Goal: Task Accomplishment & Management: Manage account settings

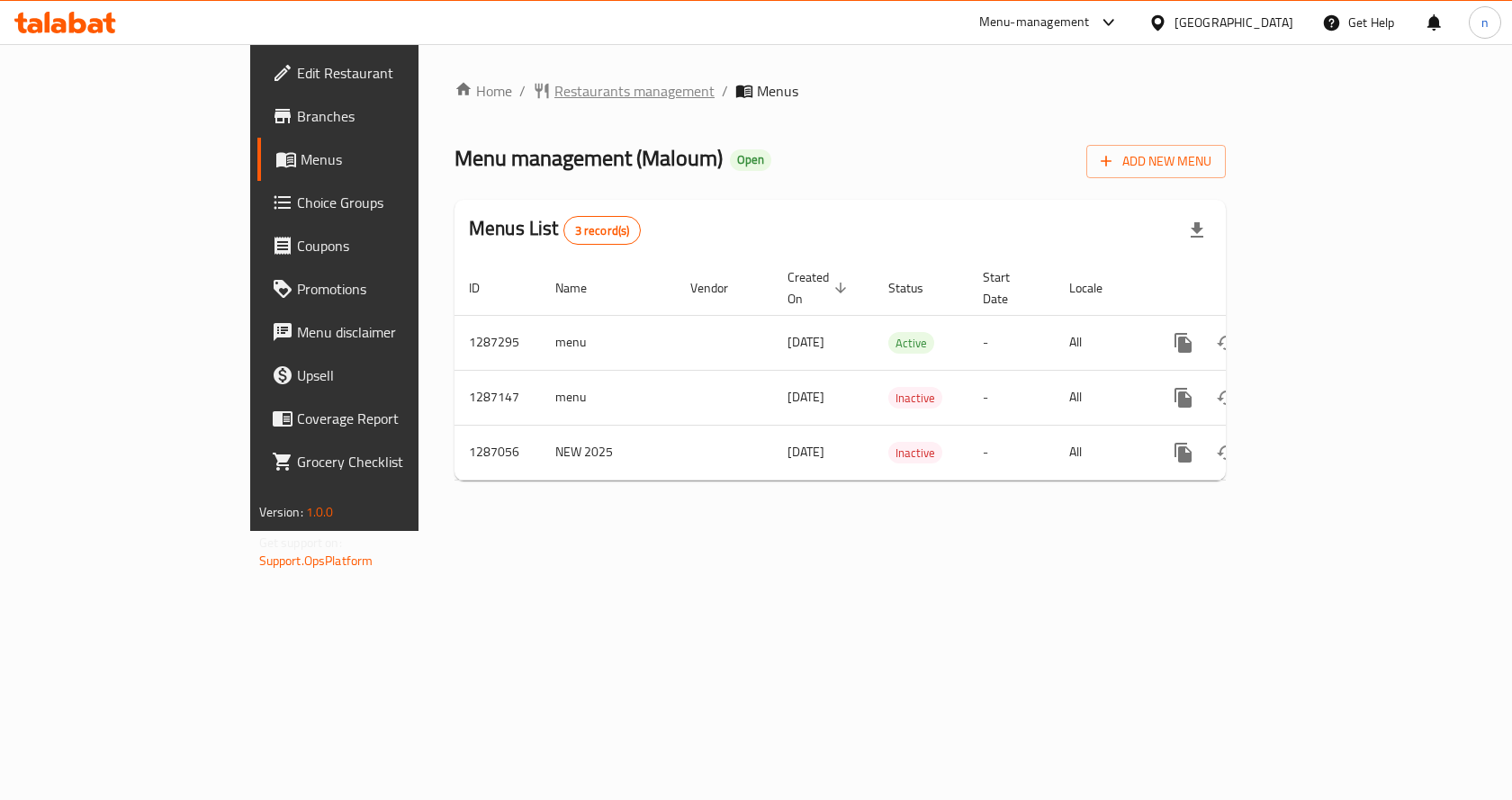
click at [554, 84] on span "Restaurants management" at bounding box center [634, 90] width 160 height 22
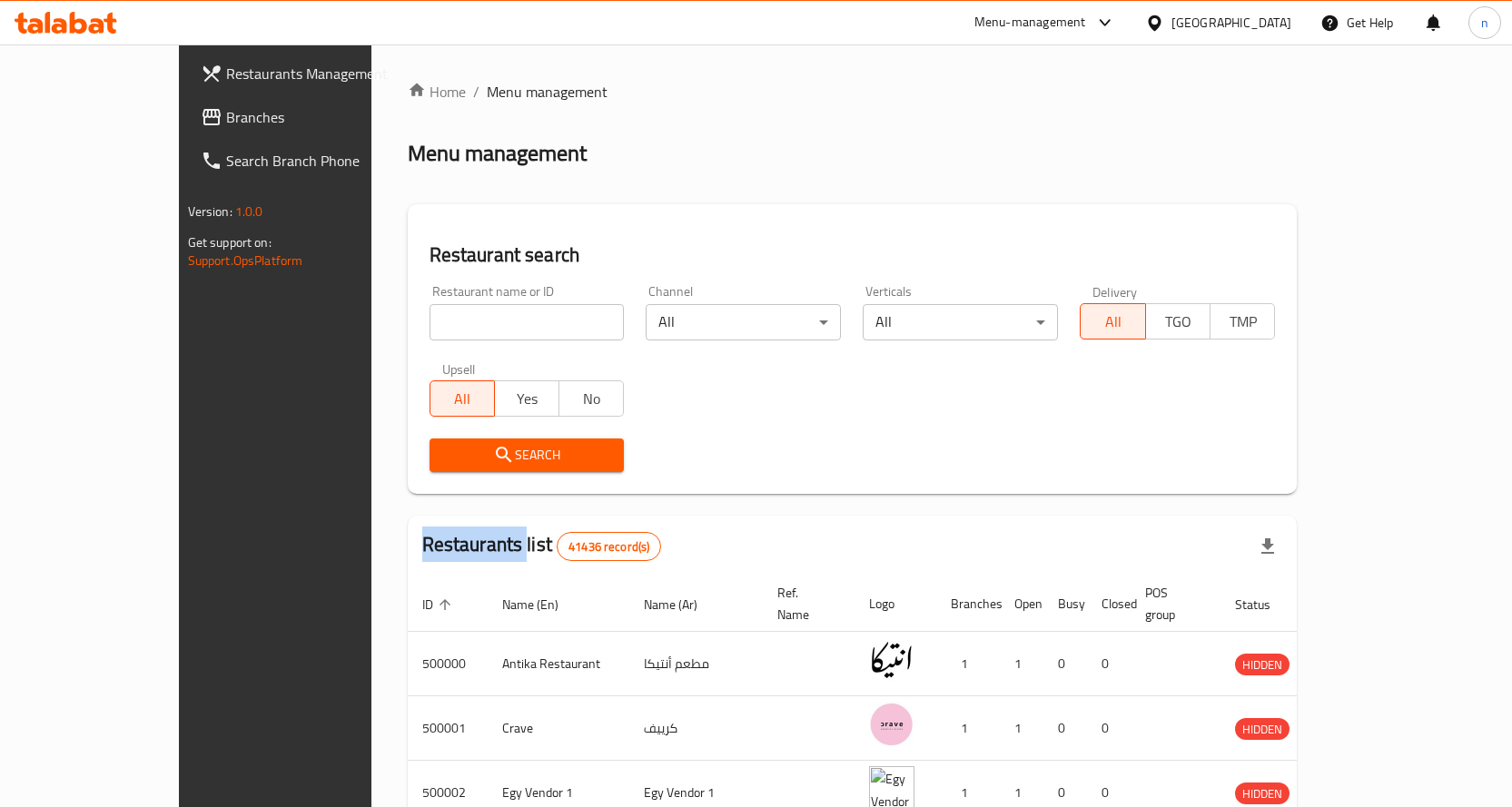
click at [186, 102] on link "Branches" at bounding box center [308, 118] width 245 height 44
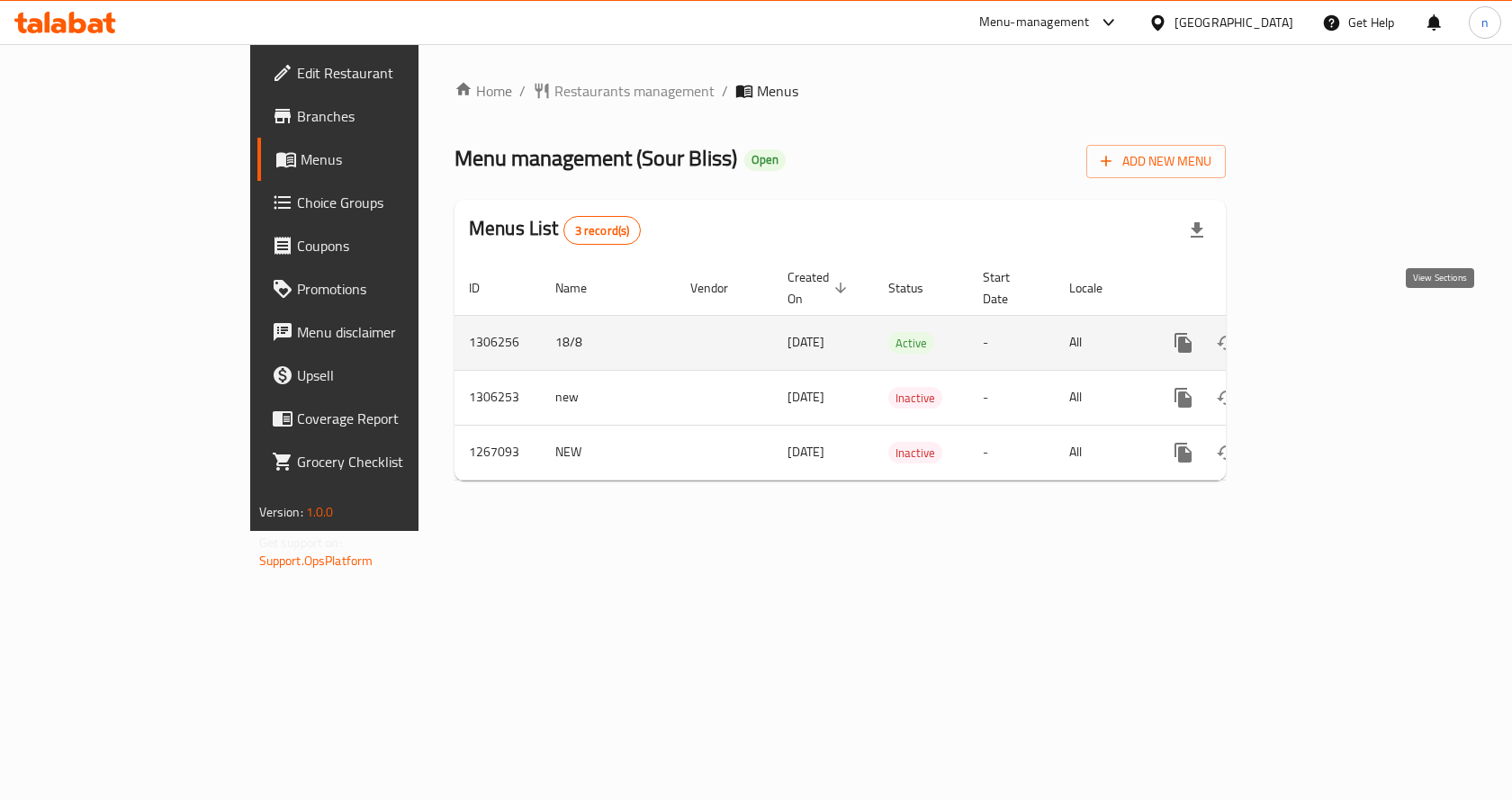
click at [1321, 335] on icon "enhanced table" at bounding box center [1313, 343] width 16 height 16
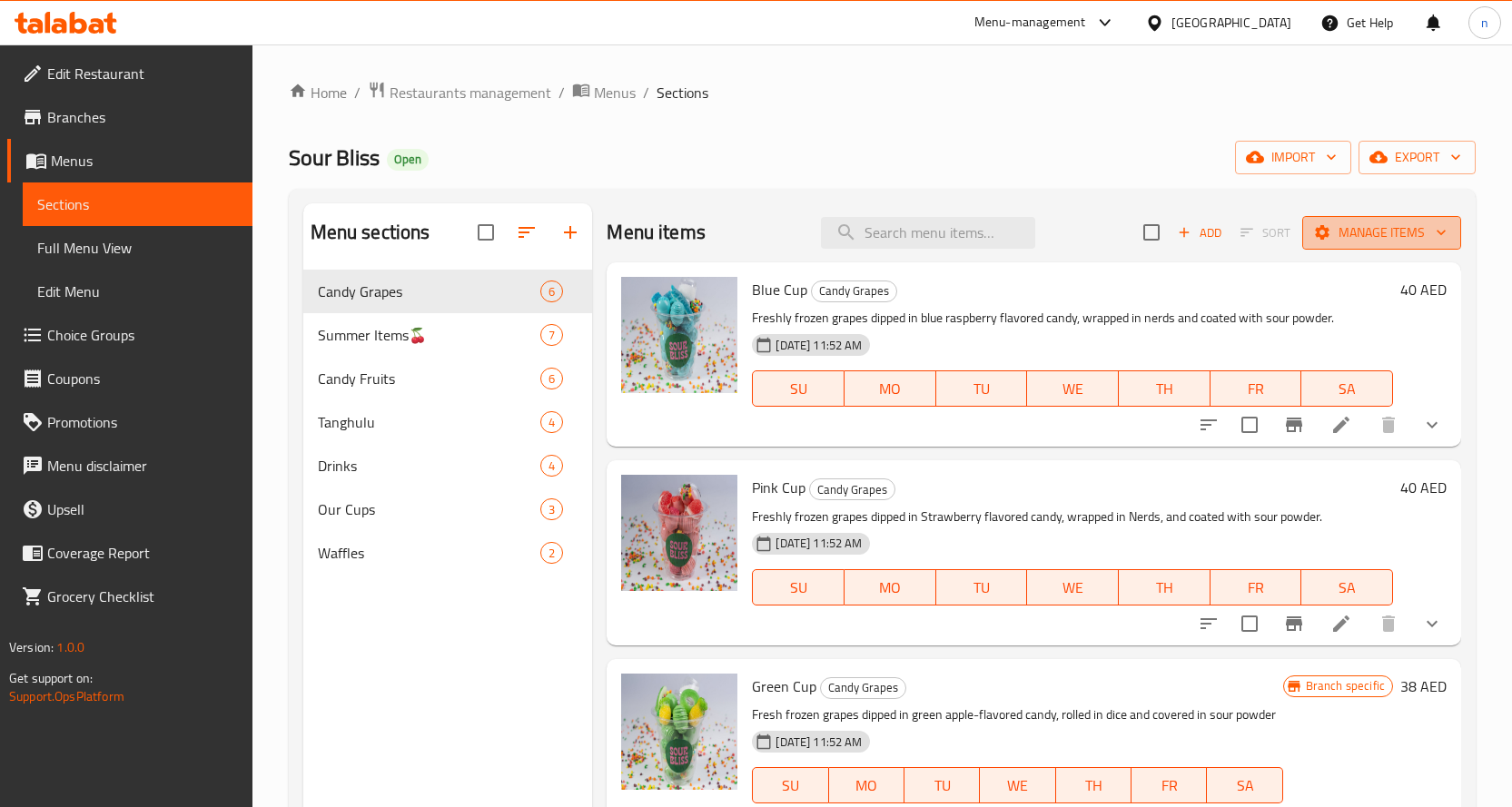
click at [1354, 231] on span "Manage items" at bounding box center [1382, 233] width 130 height 23
click at [1385, 237] on span "Manage items" at bounding box center [1382, 233] width 130 height 23
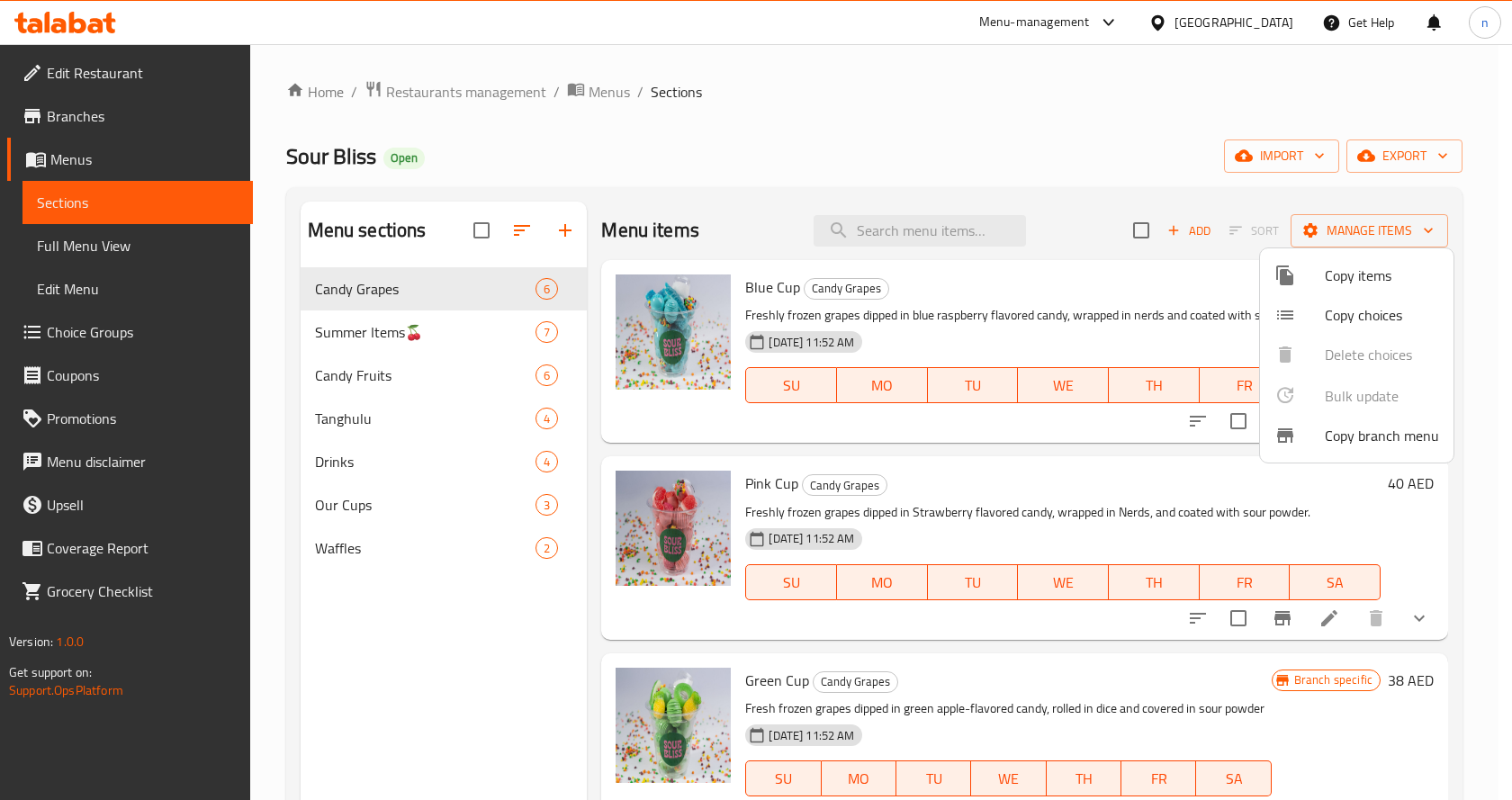
click at [1352, 436] on span "Copy branch menu" at bounding box center [1382, 436] width 114 height 22
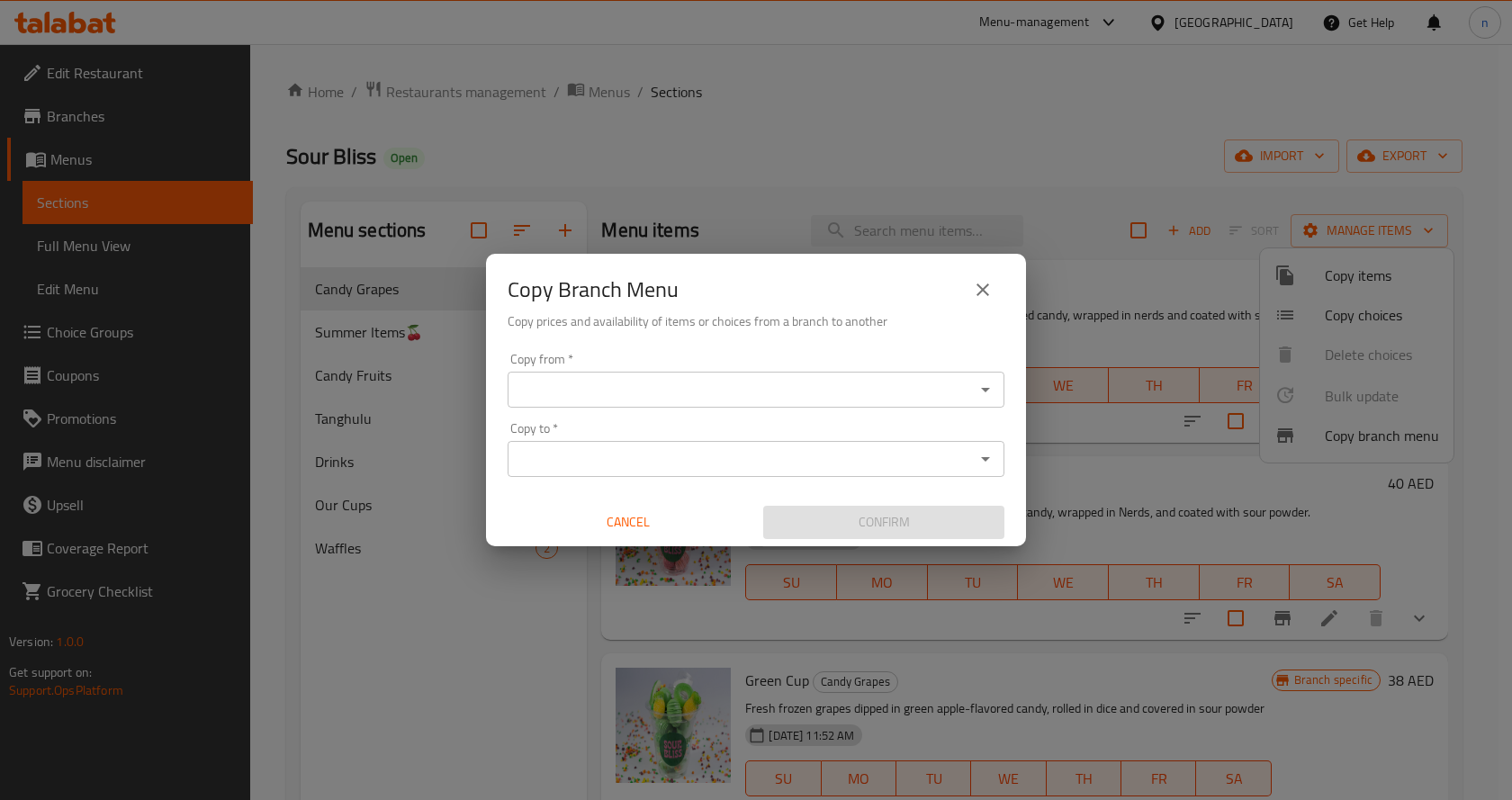
click at [544, 398] on input "Copy from   *" at bounding box center [741, 389] width 457 height 26
click at [714, 401] on input "Copy from   *" at bounding box center [741, 389] width 457 height 26
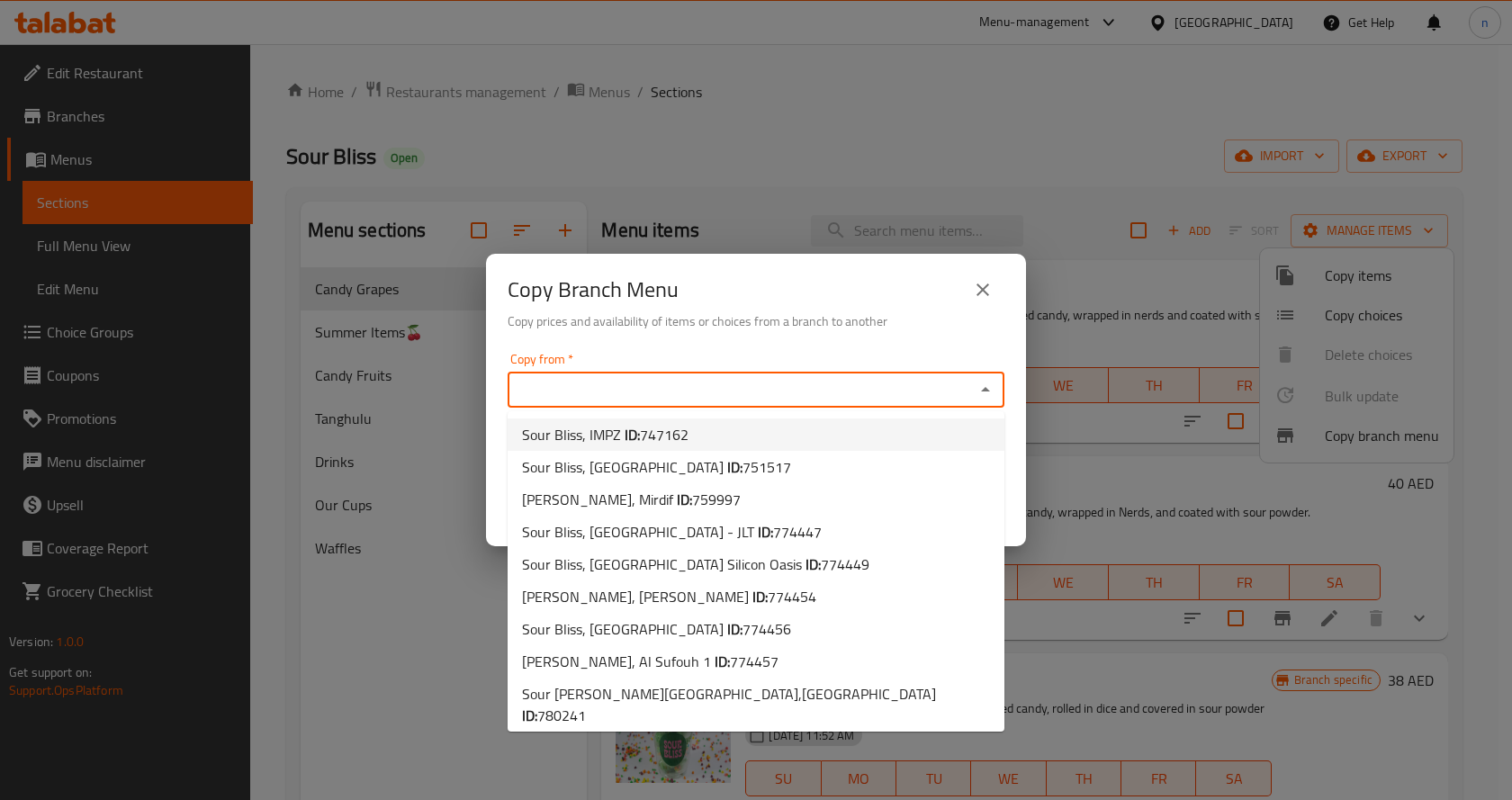
click at [700, 427] on li "Sour Bliss, IMPZ ID: 747162" at bounding box center [756, 435] width 497 height 32
type input "Sour Bliss, IMPZ"
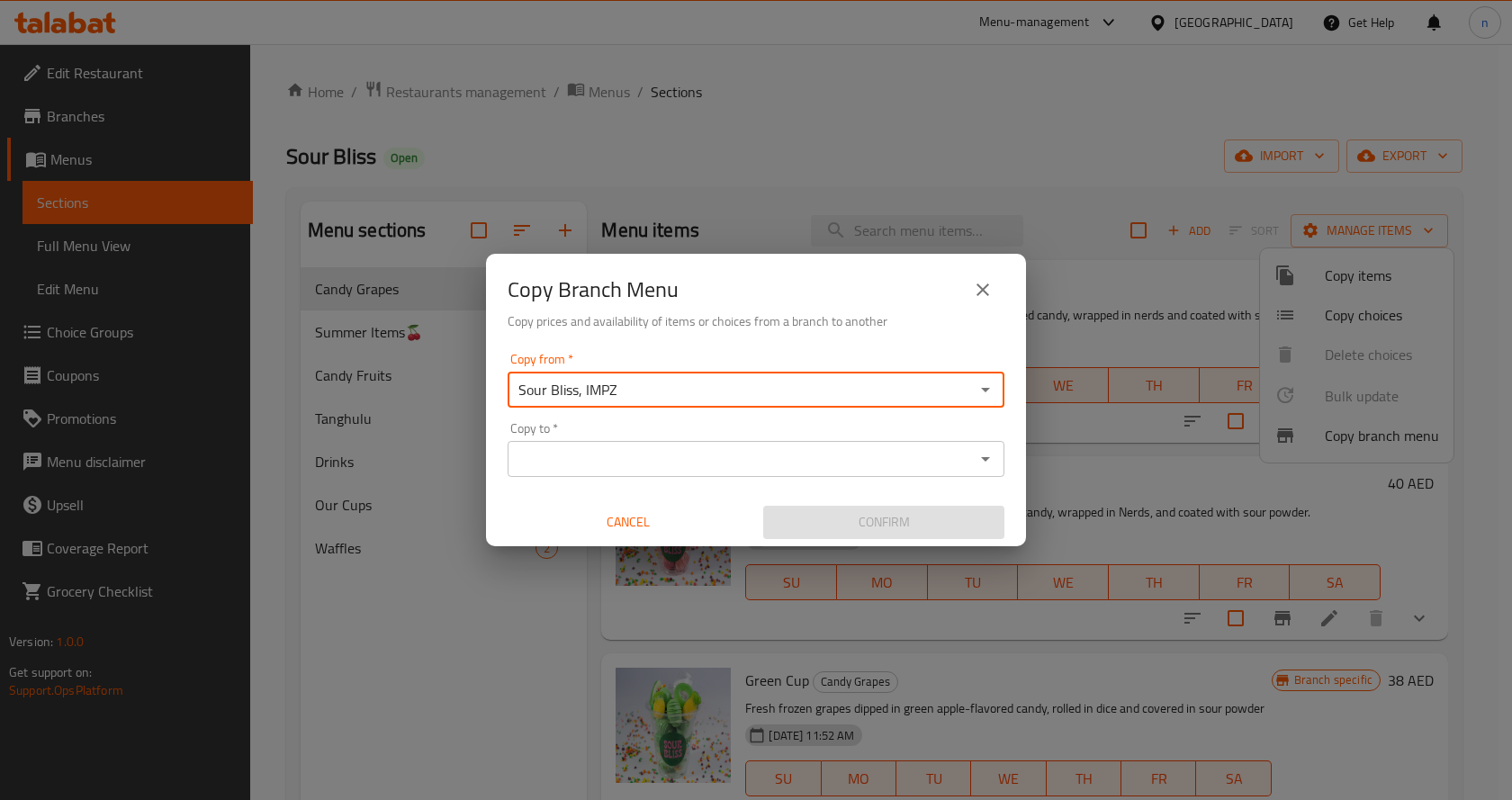
click at [615, 460] on input "Copy to   *" at bounding box center [741, 458] width 457 height 26
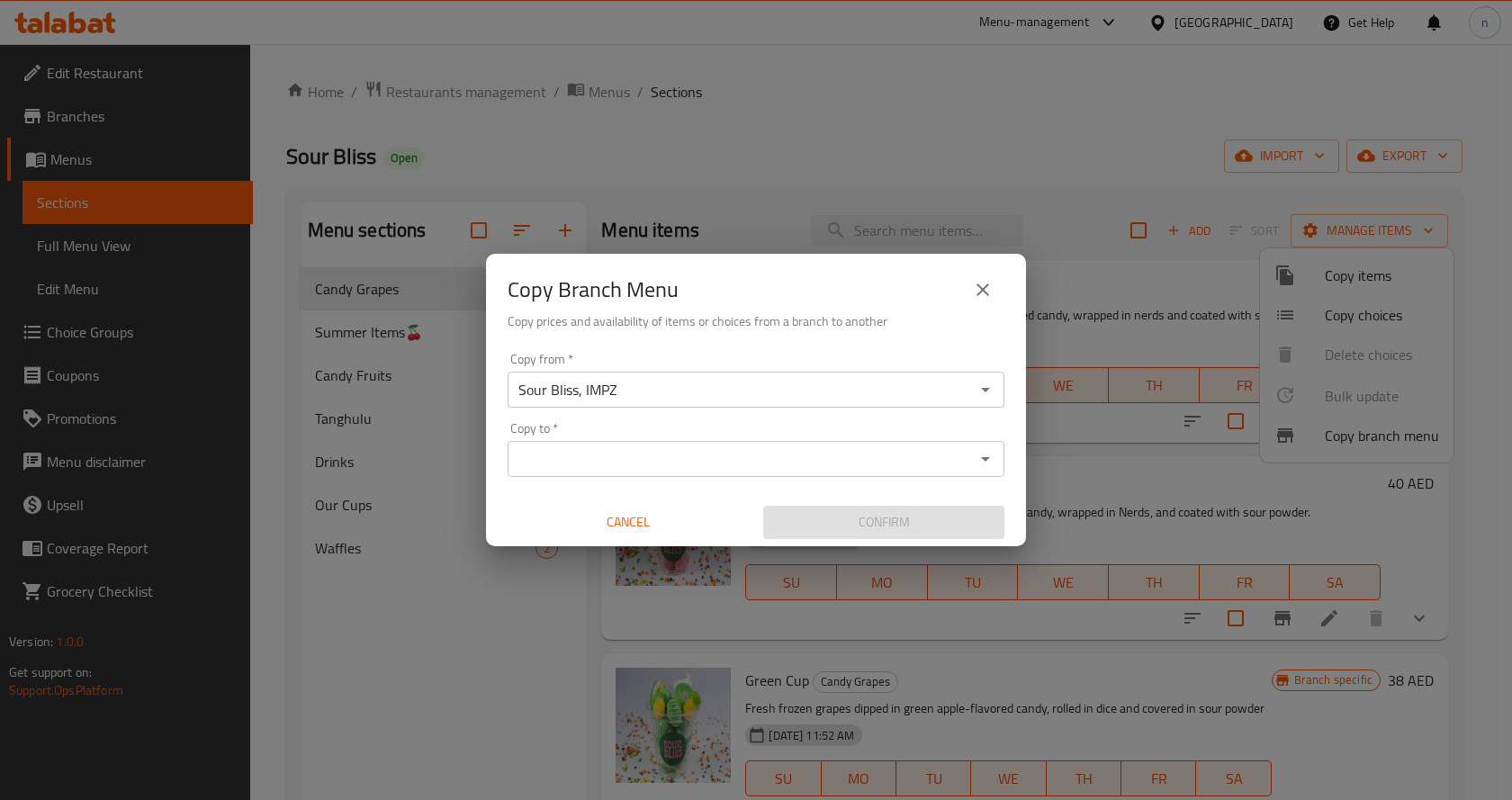
click at [585, 450] on input "Copy to   *" at bounding box center [741, 458] width 457 height 26
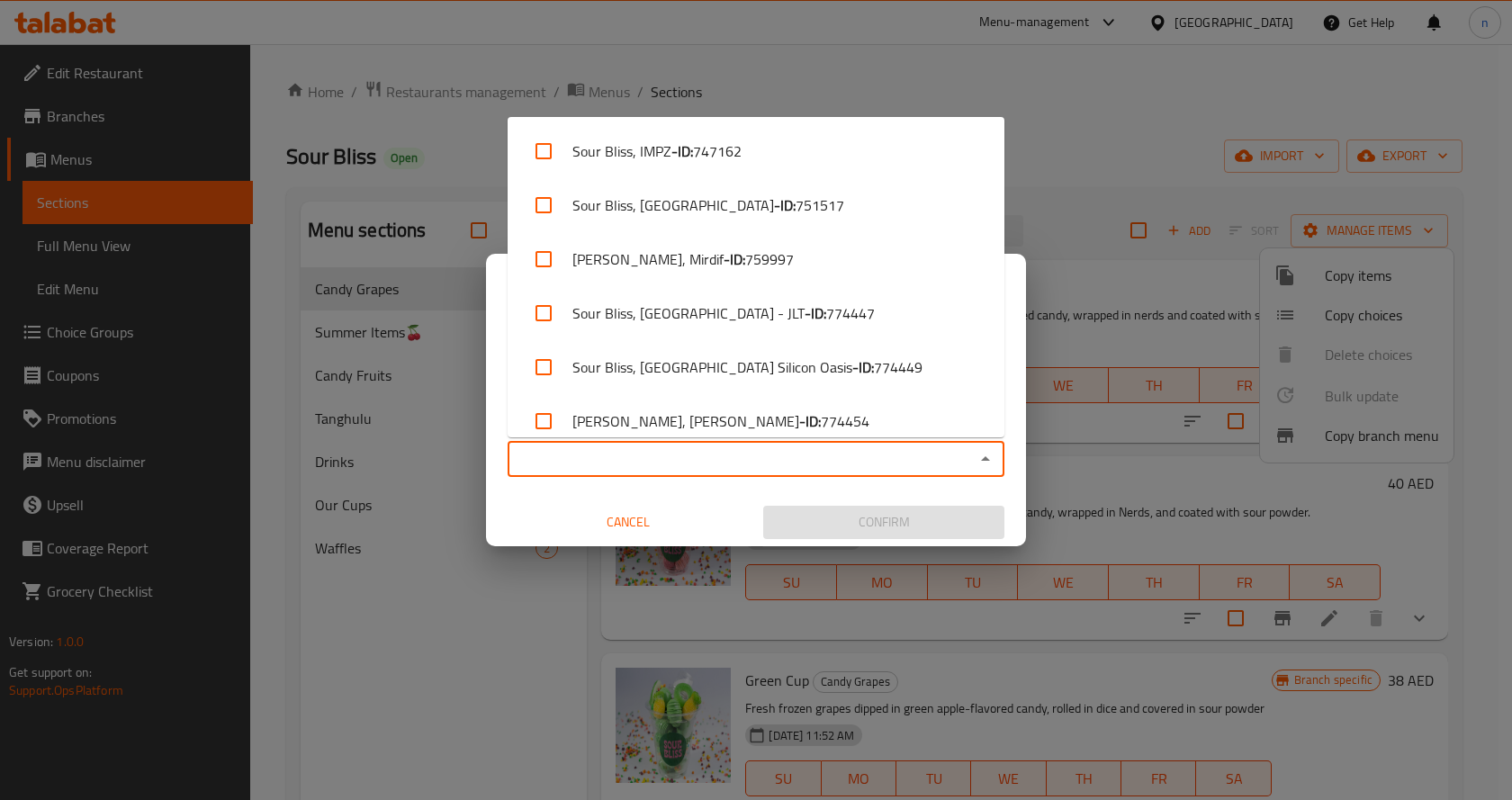
paste input "780241"
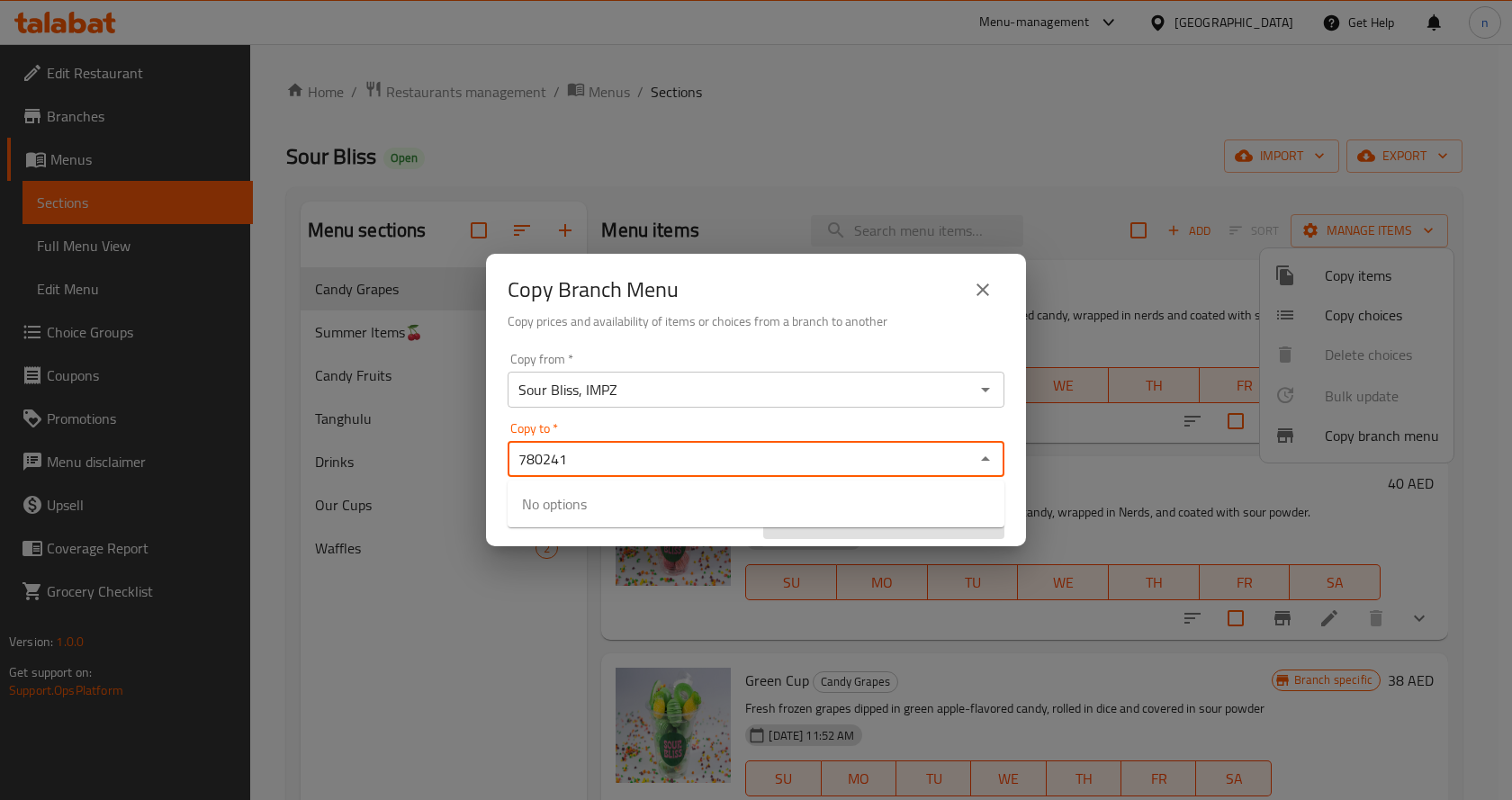
click at [702, 473] on div "780241 Copy to *" at bounding box center [756, 459] width 497 height 36
type input "7"
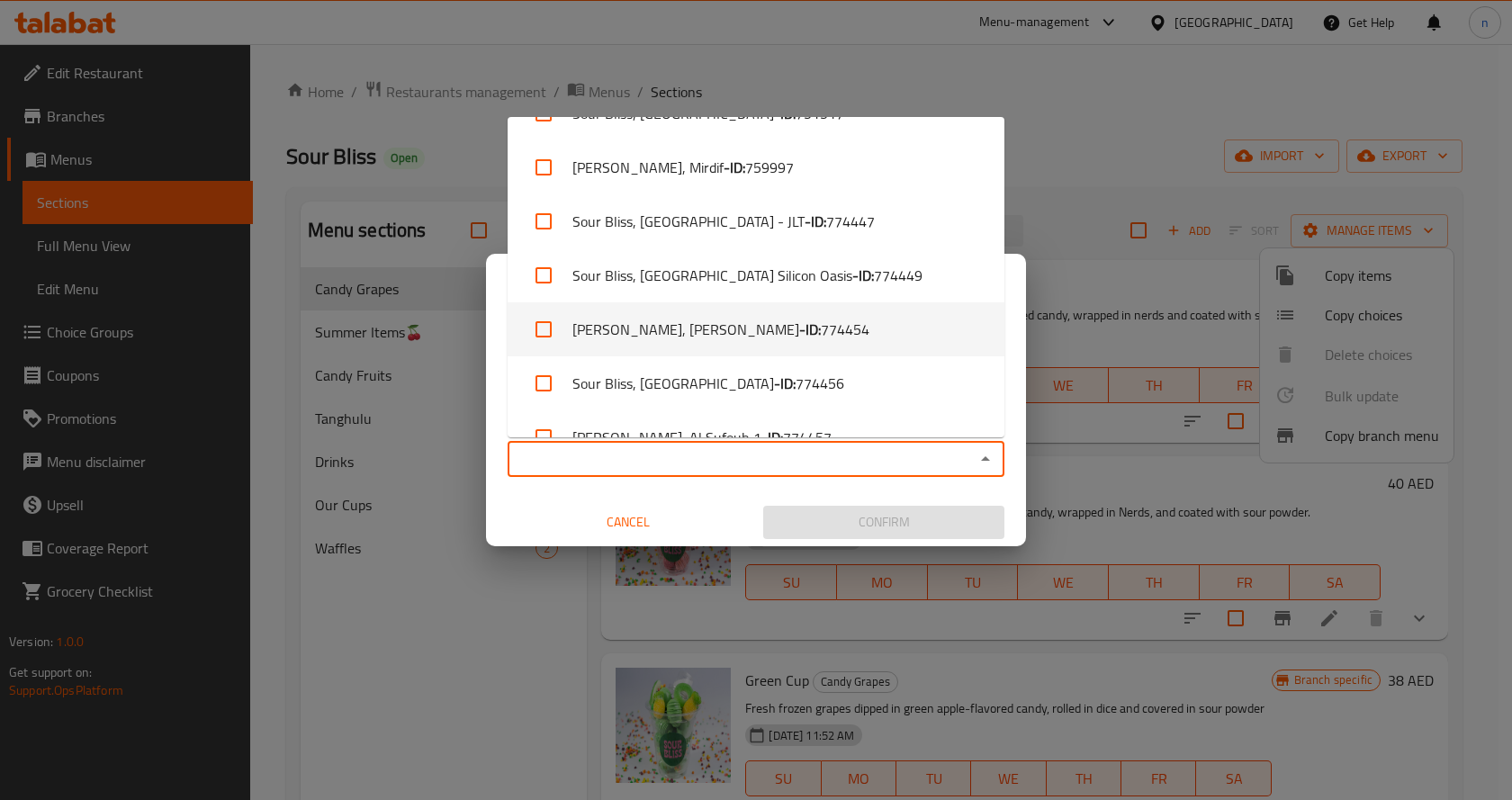
scroll to position [180, 0]
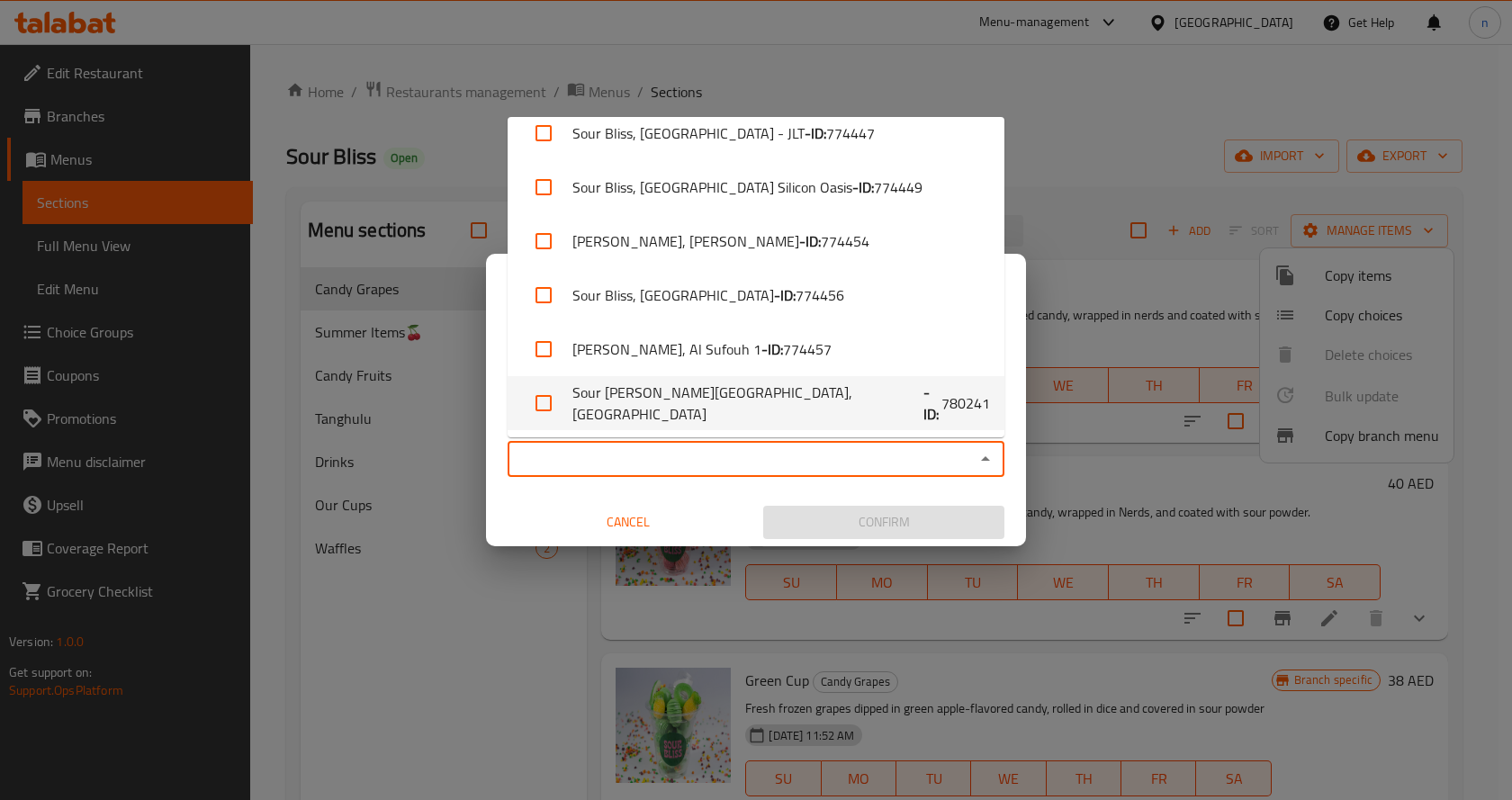
click at [864, 405] on li "Sour Bliss, Abu Dhabi,Reem Island - ID: 780241" at bounding box center [756, 402] width 497 height 54
click at [734, 394] on li "Sour Bliss, Abu Dhabi,Reem Island - ID: 780241" at bounding box center [756, 402] width 497 height 54
checkbox input "true"
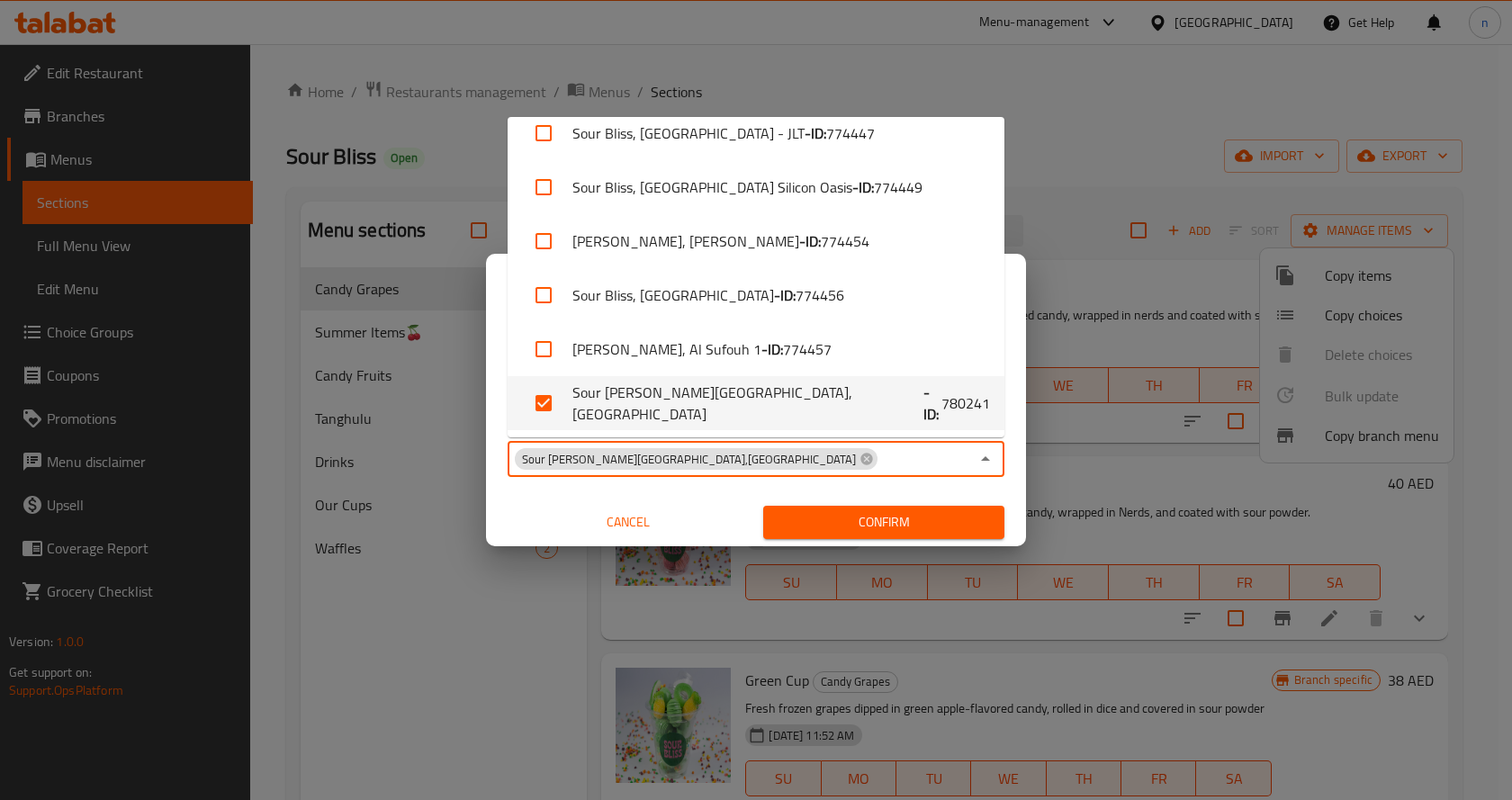
click at [554, 497] on div "Copy from   * Sour Bliss, IMPZ Copy from * Copy to   * Sour Bliss, Abu Dhabi,Re…" at bounding box center [756, 445] width 540 height 200
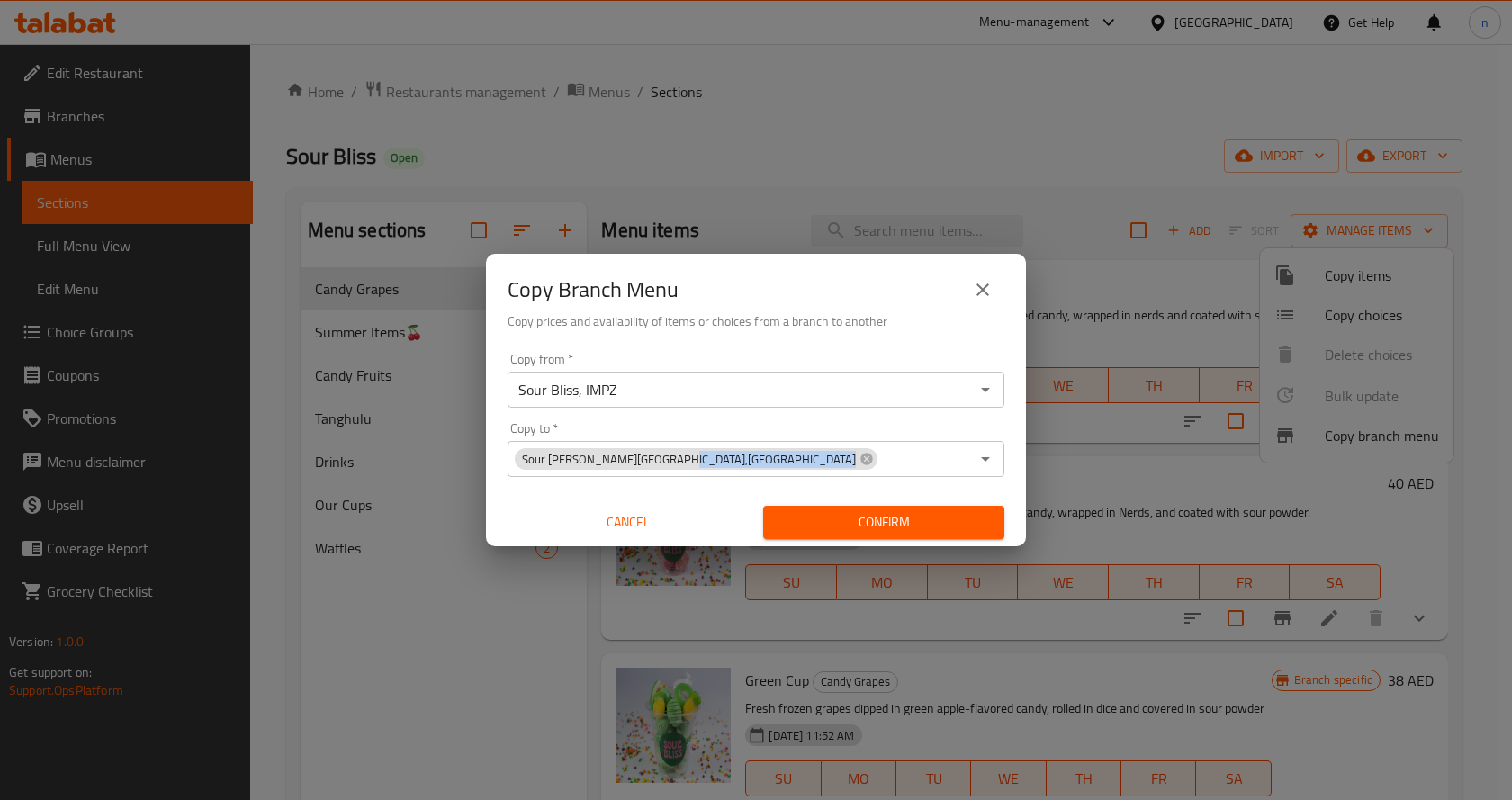
click at [934, 524] on span "Confirm" at bounding box center [884, 523] width 213 height 23
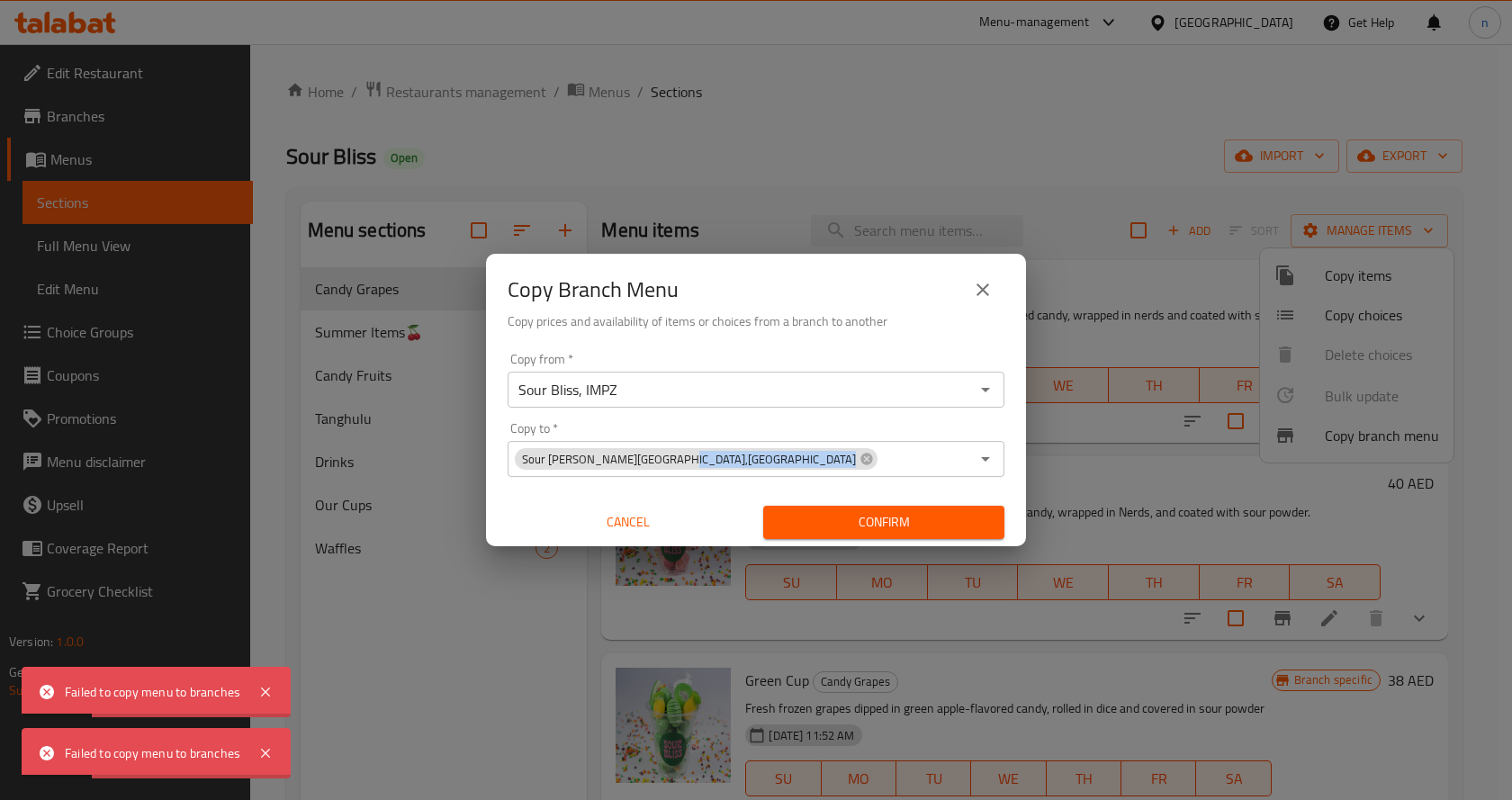
click at [887, 521] on span "Confirm" at bounding box center [884, 523] width 213 height 23
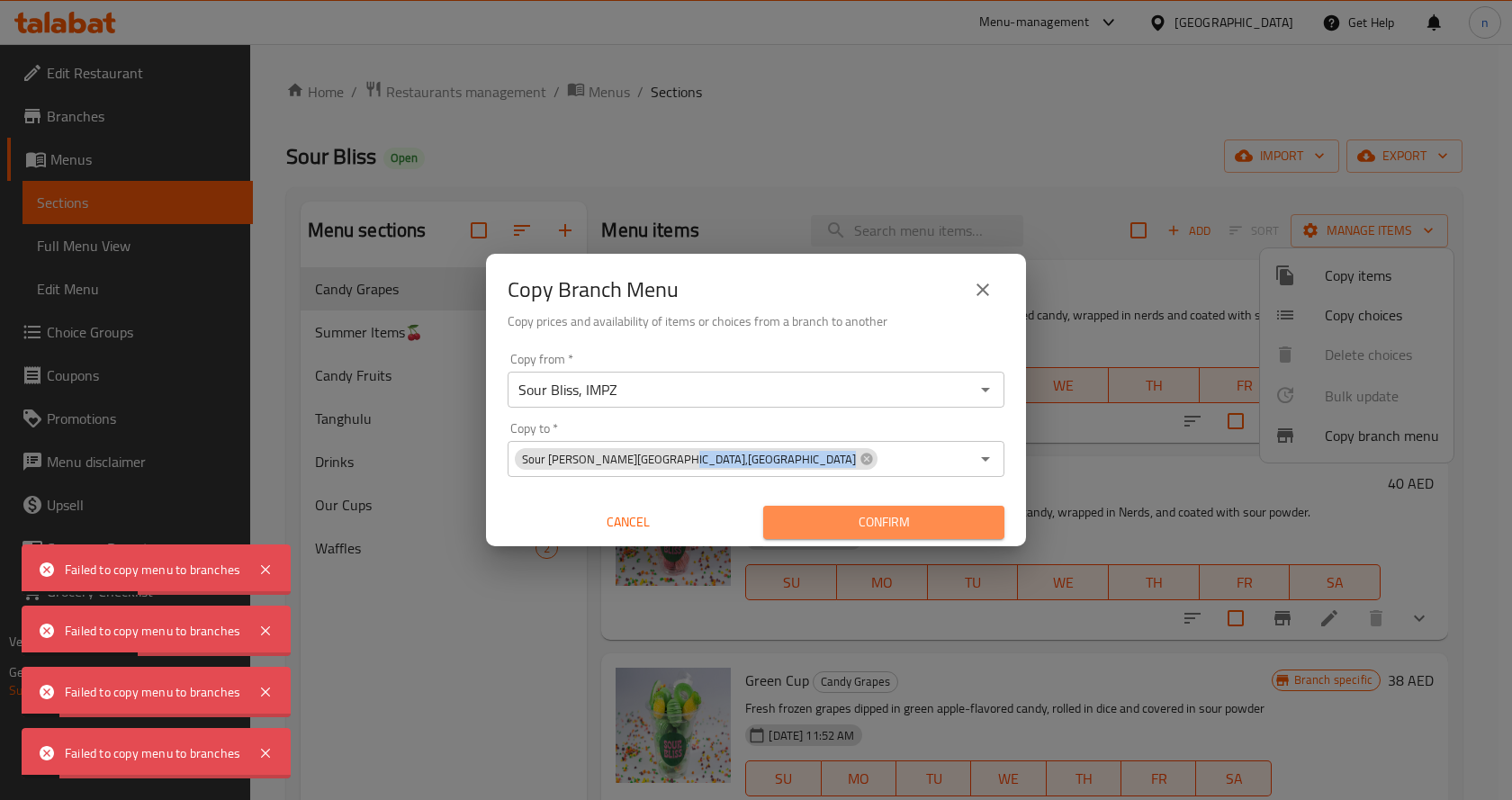
click at [887, 521] on span "Confirm" at bounding box center [884, 523] width 213 height 23
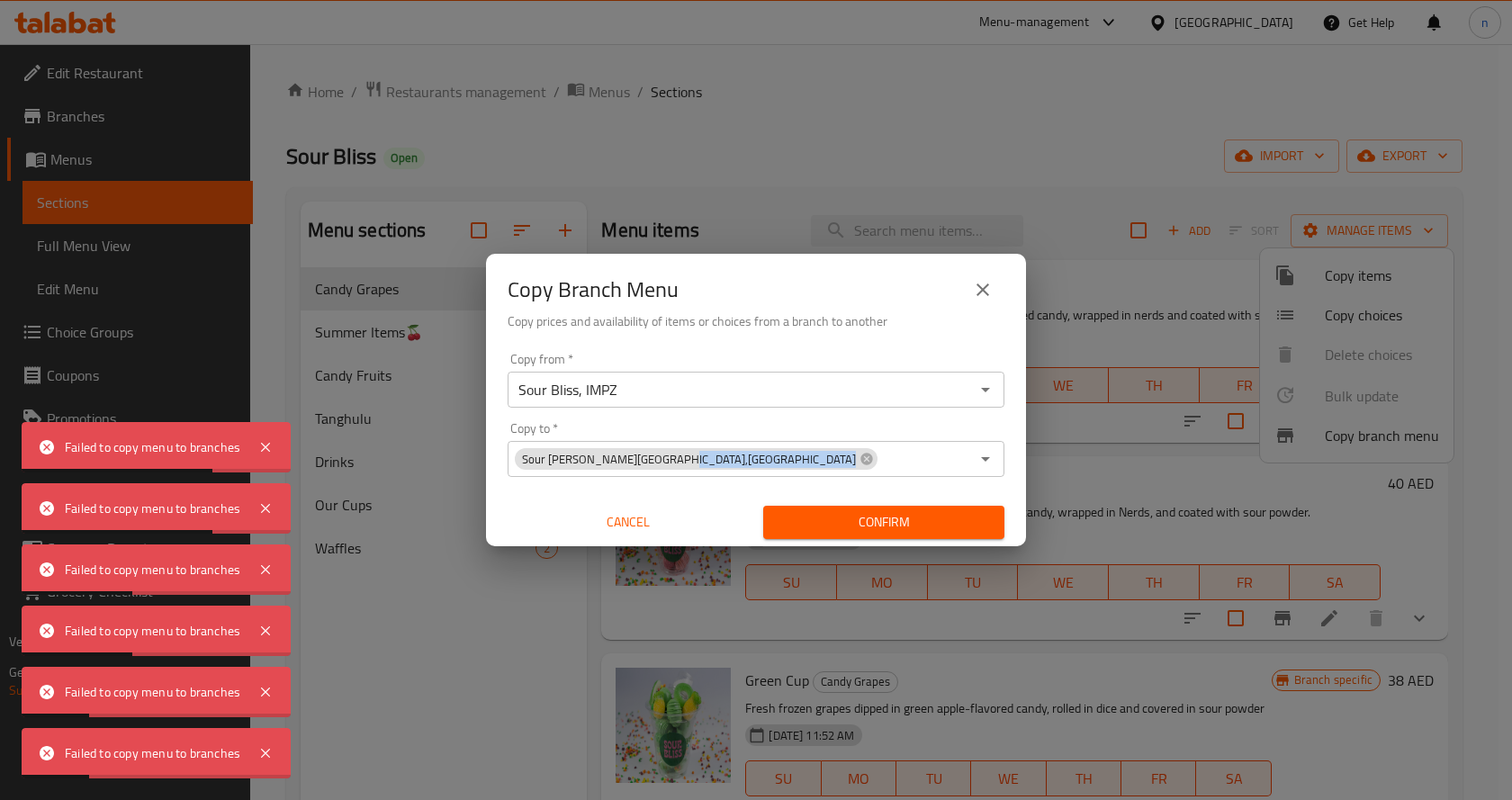
click at [887, 521] on span "Confirm" at bounding box center [884, 523] width 213 height 23
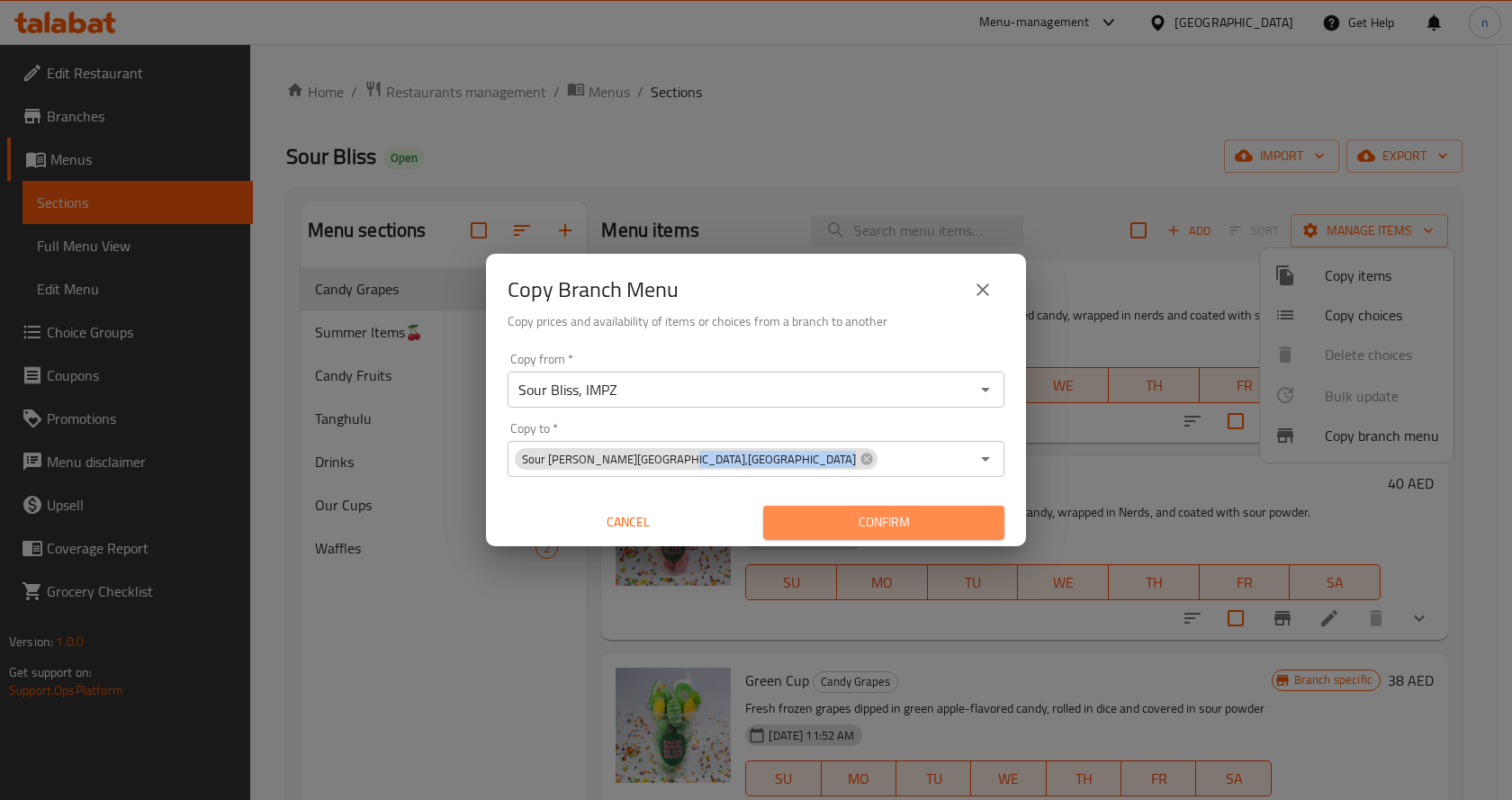
click at [933, 513] on span "Confirm" at bounding box center [884, 523] width 213 height 23
click at [933, 513] on div at bounding box center [756, 400] width 1512 height 800
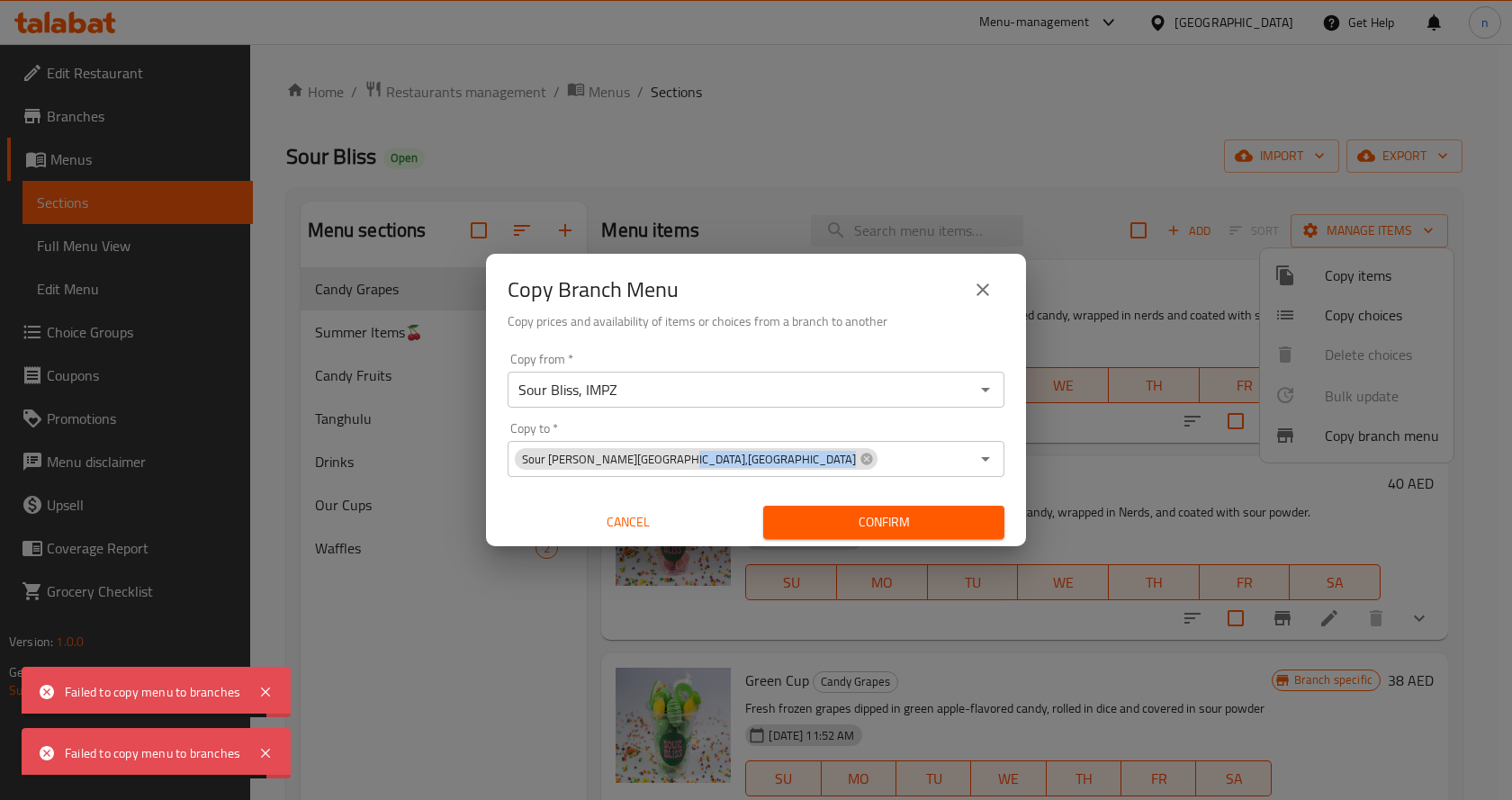
click at [983, 289] on icon "close" at bounding box center [982, 289] width 12 height 12
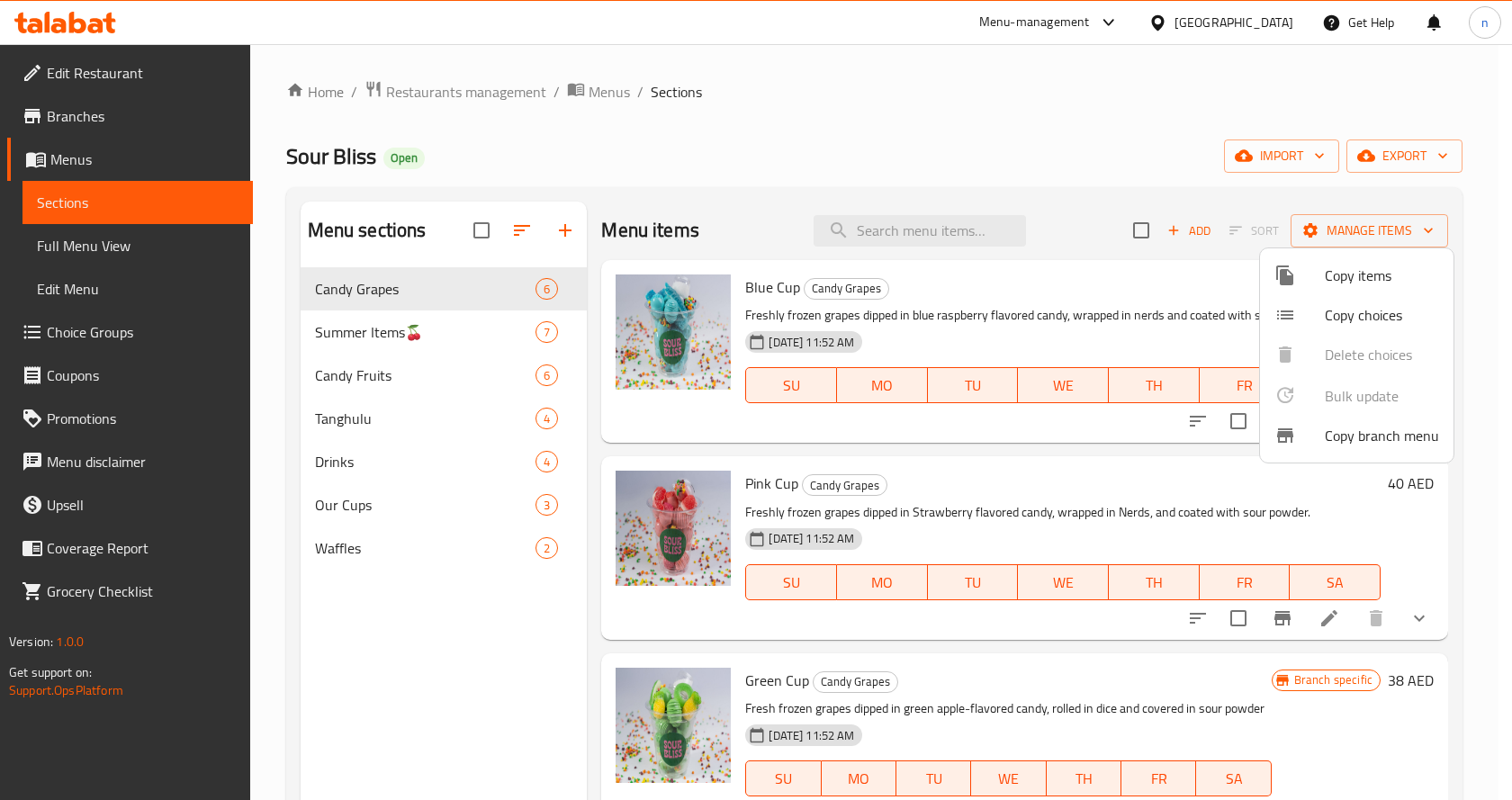
click at [79, 107] on div at bounding box center [756, 400] width 1512 height 800
click at [79, 107] on span "Branches" at bounding box center [142, 116] width 192 height 22
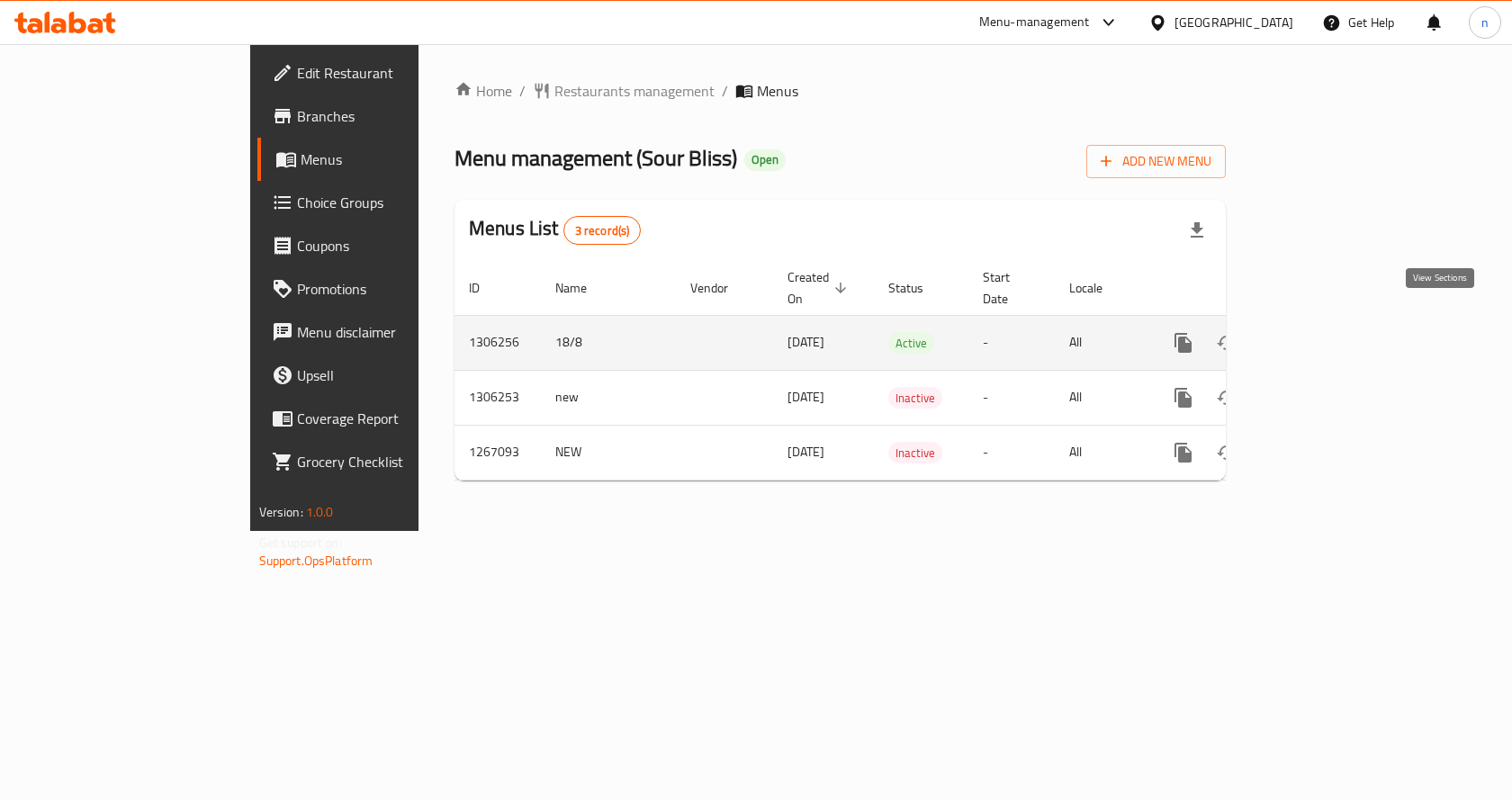
click at [1324, 332] on icon "enhanced table" at bounding box center [1313, 343] width 22 height 22
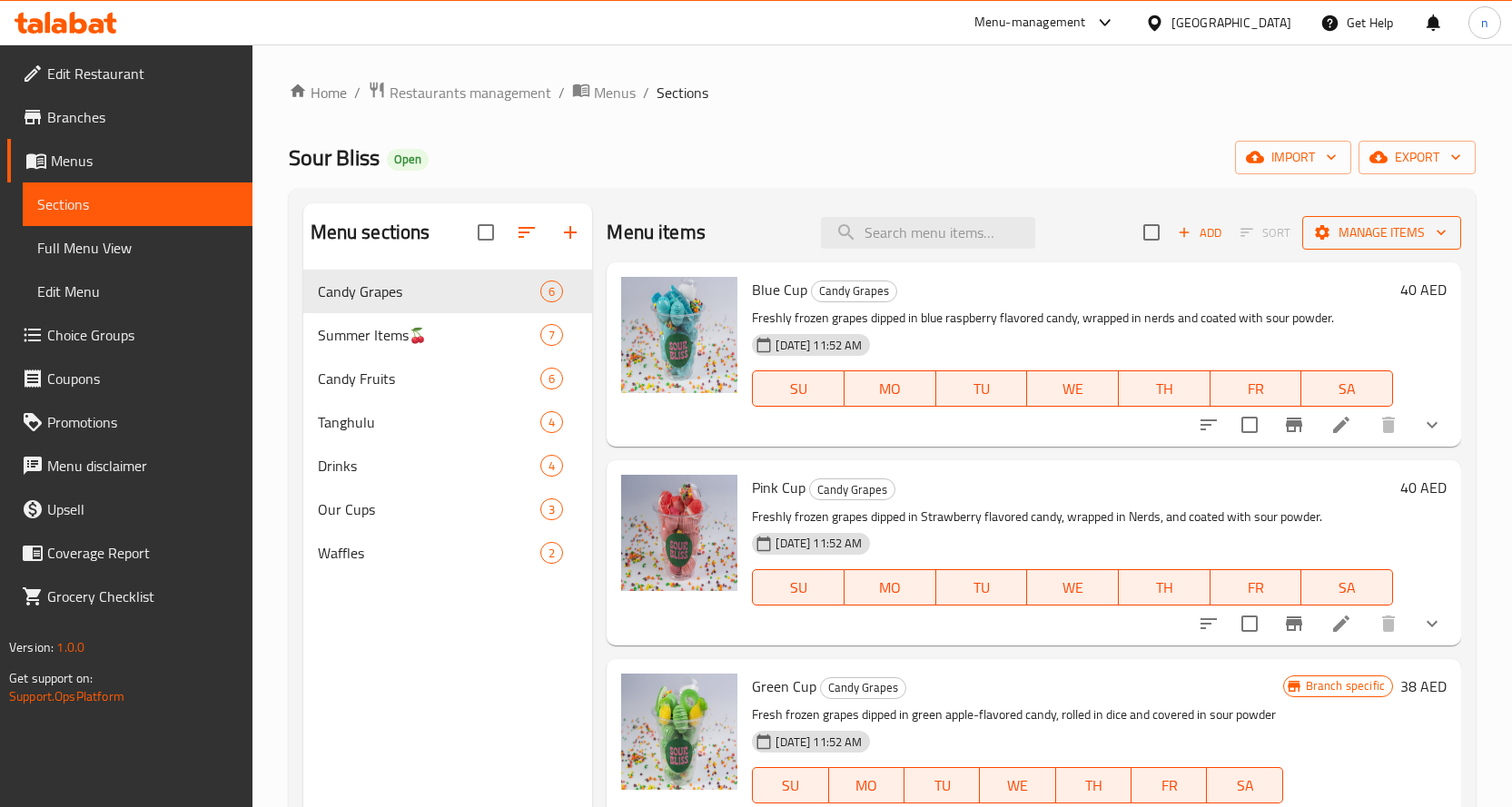
click at [1391, 235] on span "Manage items" at bounding box center [1382, 233] width 130 height 23
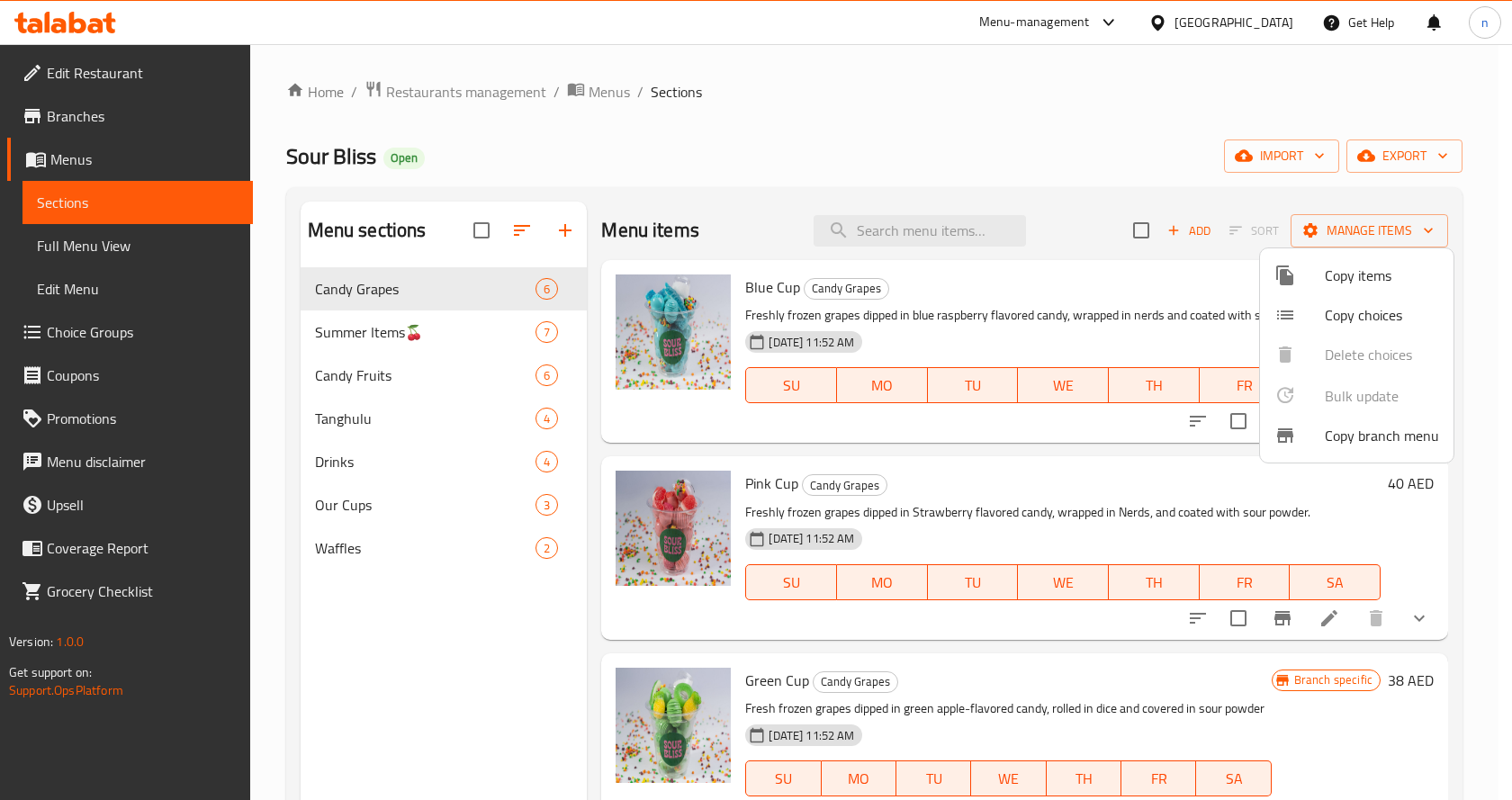
click at [1348, 428] on span "Copy branch menu" at bounding box center [1382, 436] width 114 height 22
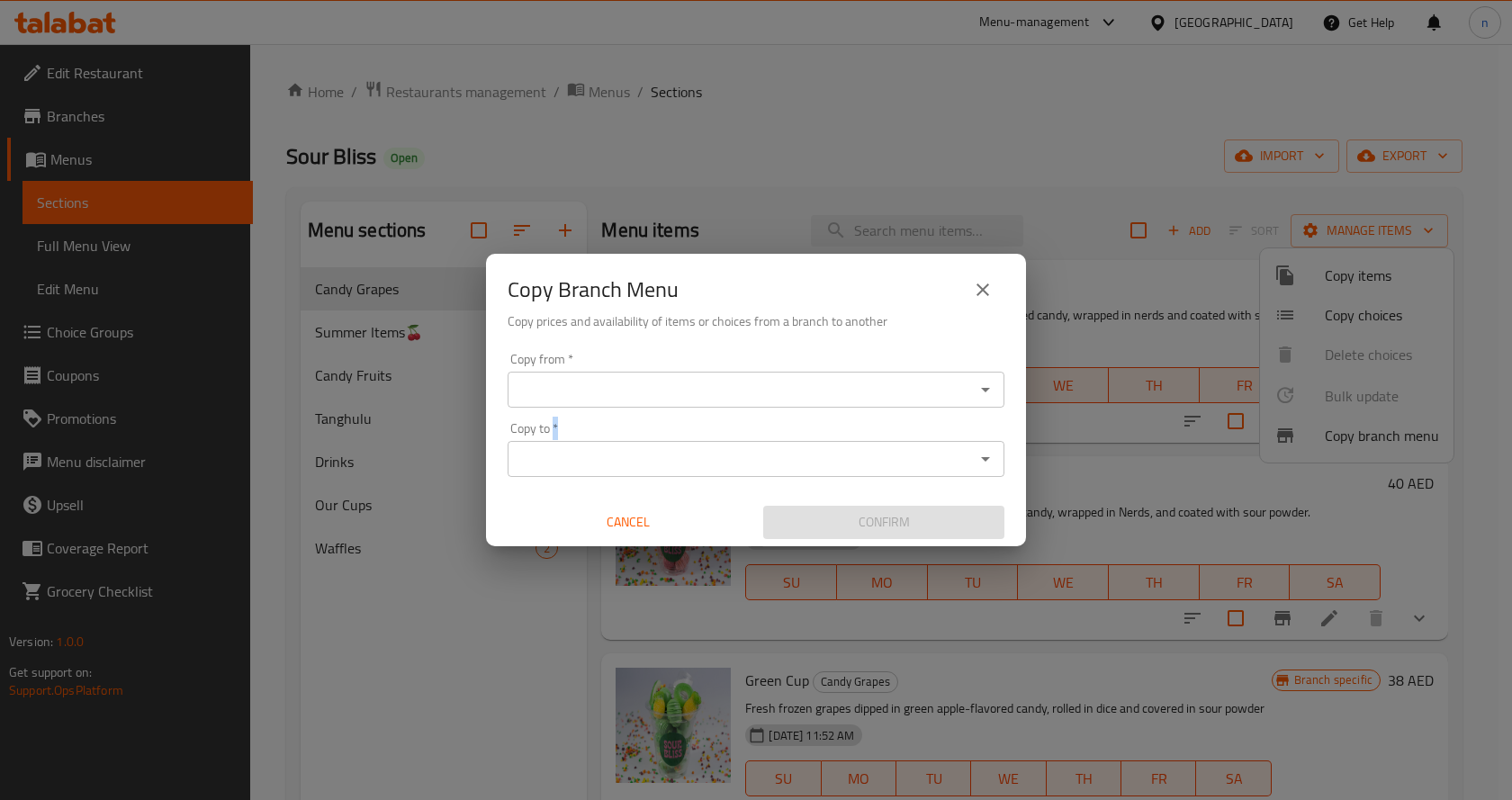
click at [550, 393] on input "Copy from   *" at bounding box center [741, 389] width 457 height 26
click at [697, 393] on input "Copy from   *" at bounding box center [741, 389] width 457 height 26
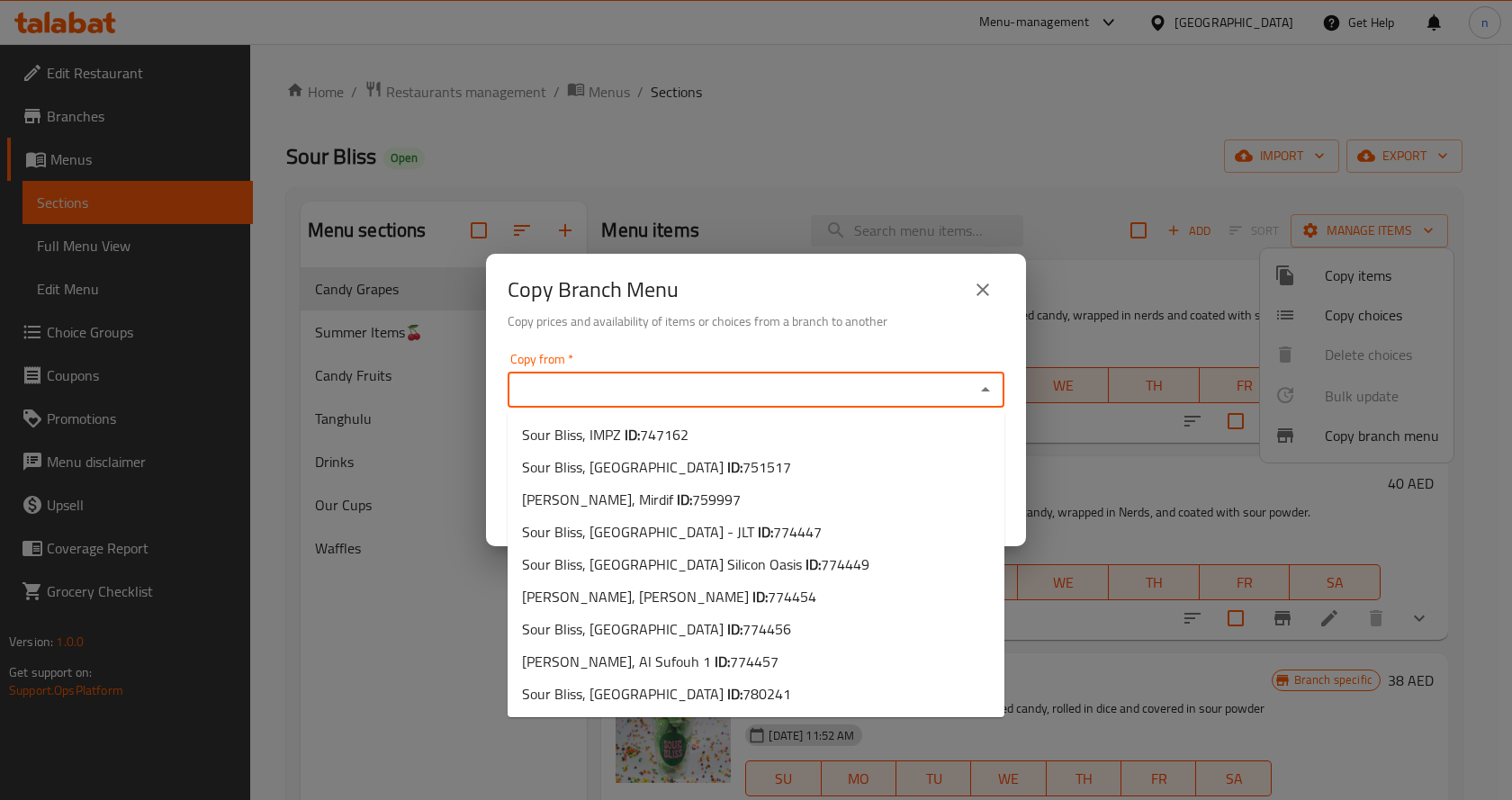
paste input "747162"
type input "747162"
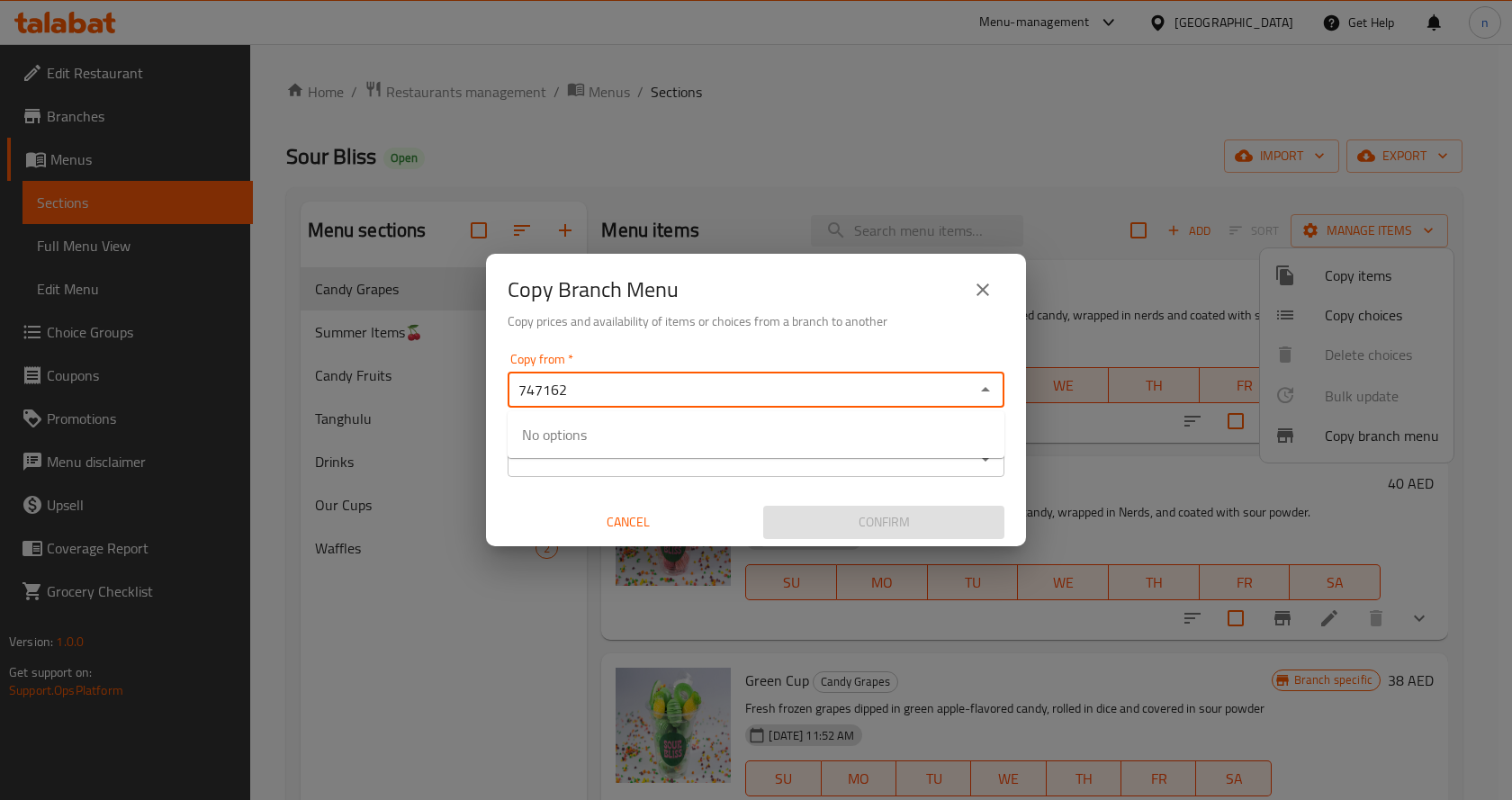
click at [883, 385] on input "747162" at bounding box center [741, 389] width 457 height 26
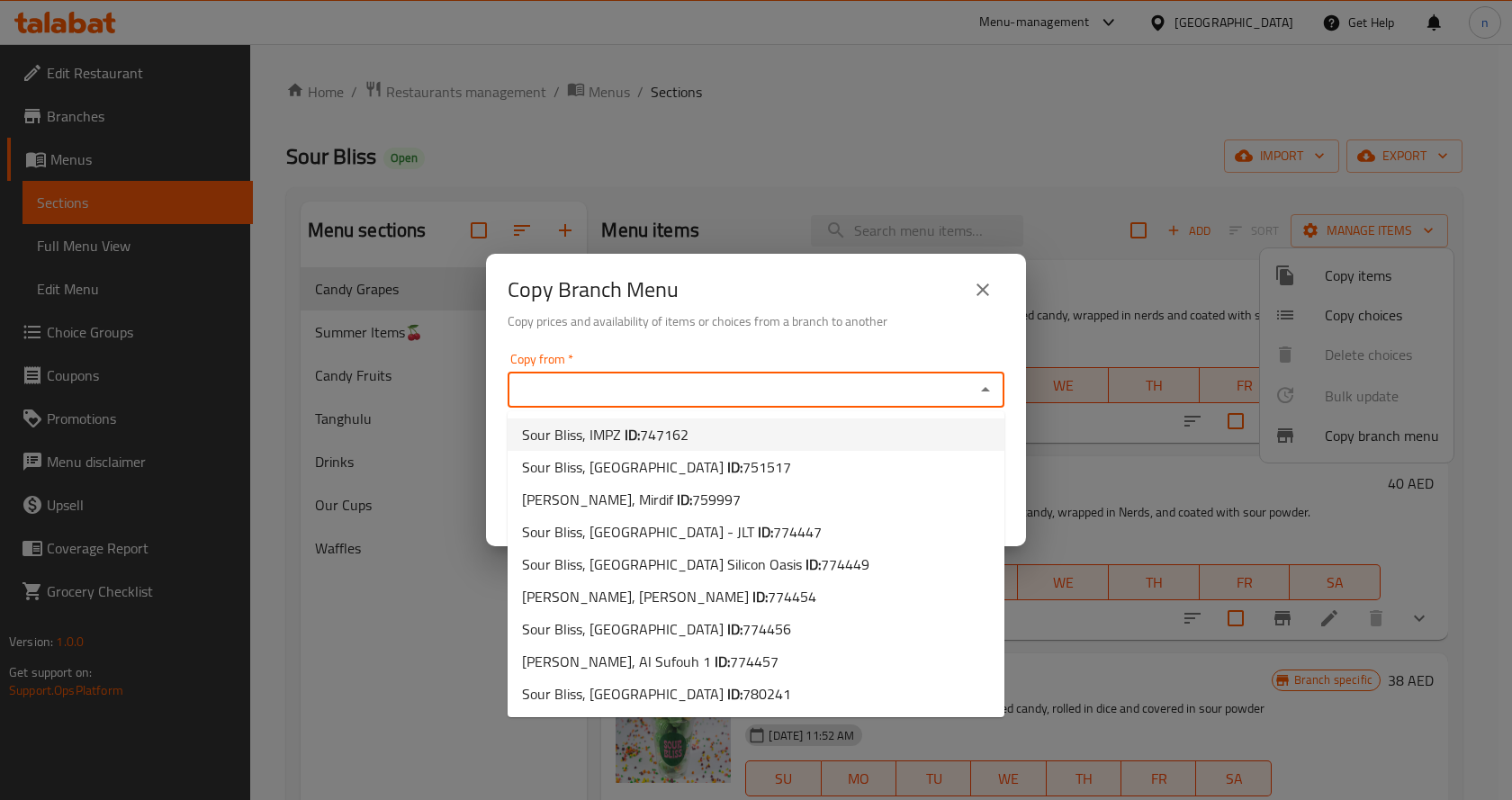
click at [724, 432] on li "Sour Bliss, IMPZ ID: 747162" at bounding box center [756, 435] width 497 height 32
type input "Sour Bliss, IMPZ"
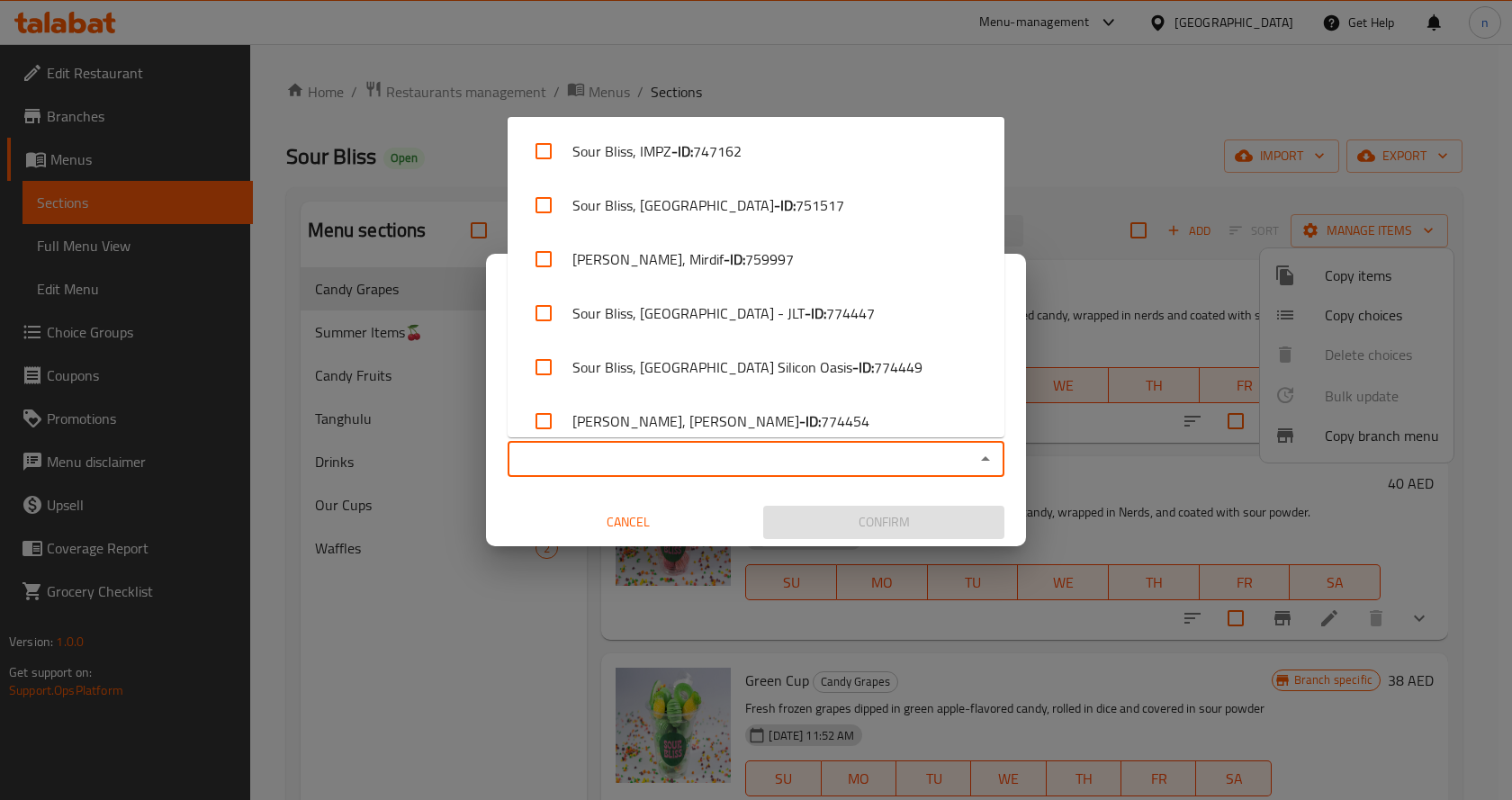
click at [595, 463] on input "Copy to   *" at bounding box center [741, 458] width 457 height 26
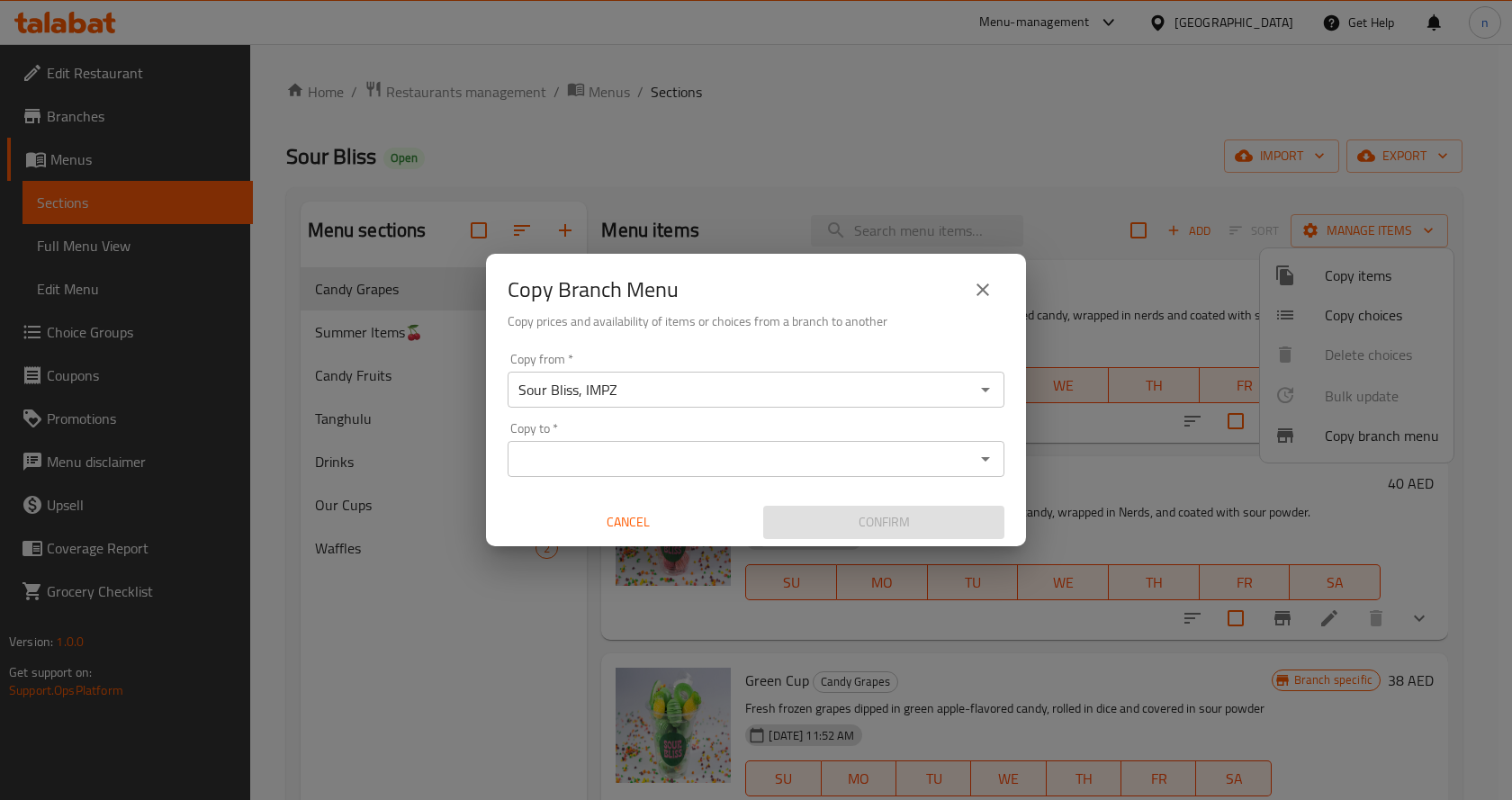
click at [621, 442] on div "Copy to *" at bounding box center [756, 459] width 497 height 36
click at [625, 474] on div "Copy to *" at bounding box center [756, 459] width 497 height 36
click at [691, 474] on div "Copy to *" at bounding box center [756, 459] width 497 height 36
click at [988, 451] on icon "Open" at bounding box center [985, 458] width 22 height 22
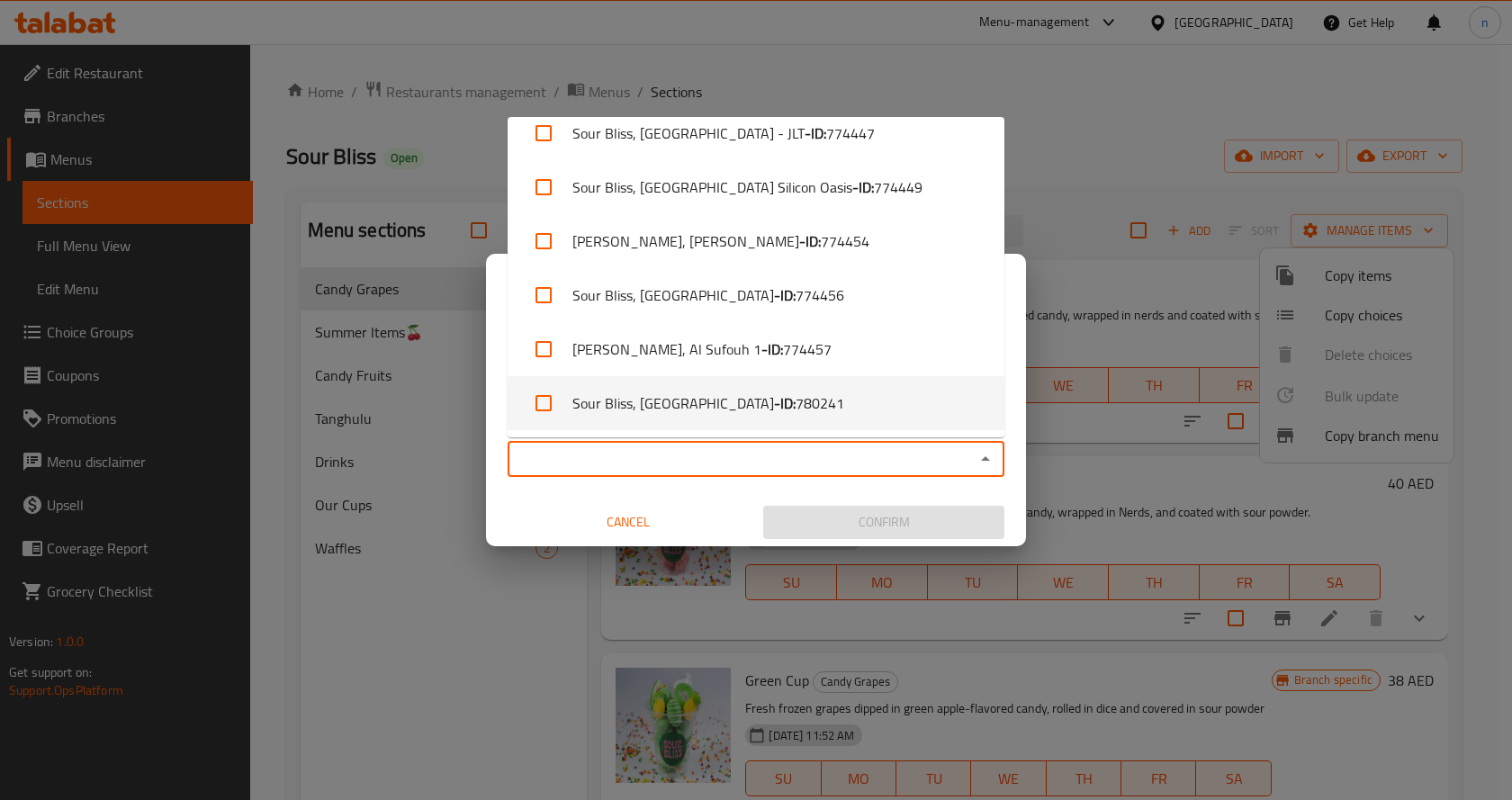
click at [795, 411] on span "780241" at bounding box center [819, 403] width 48 height 22
checkbox input "true"
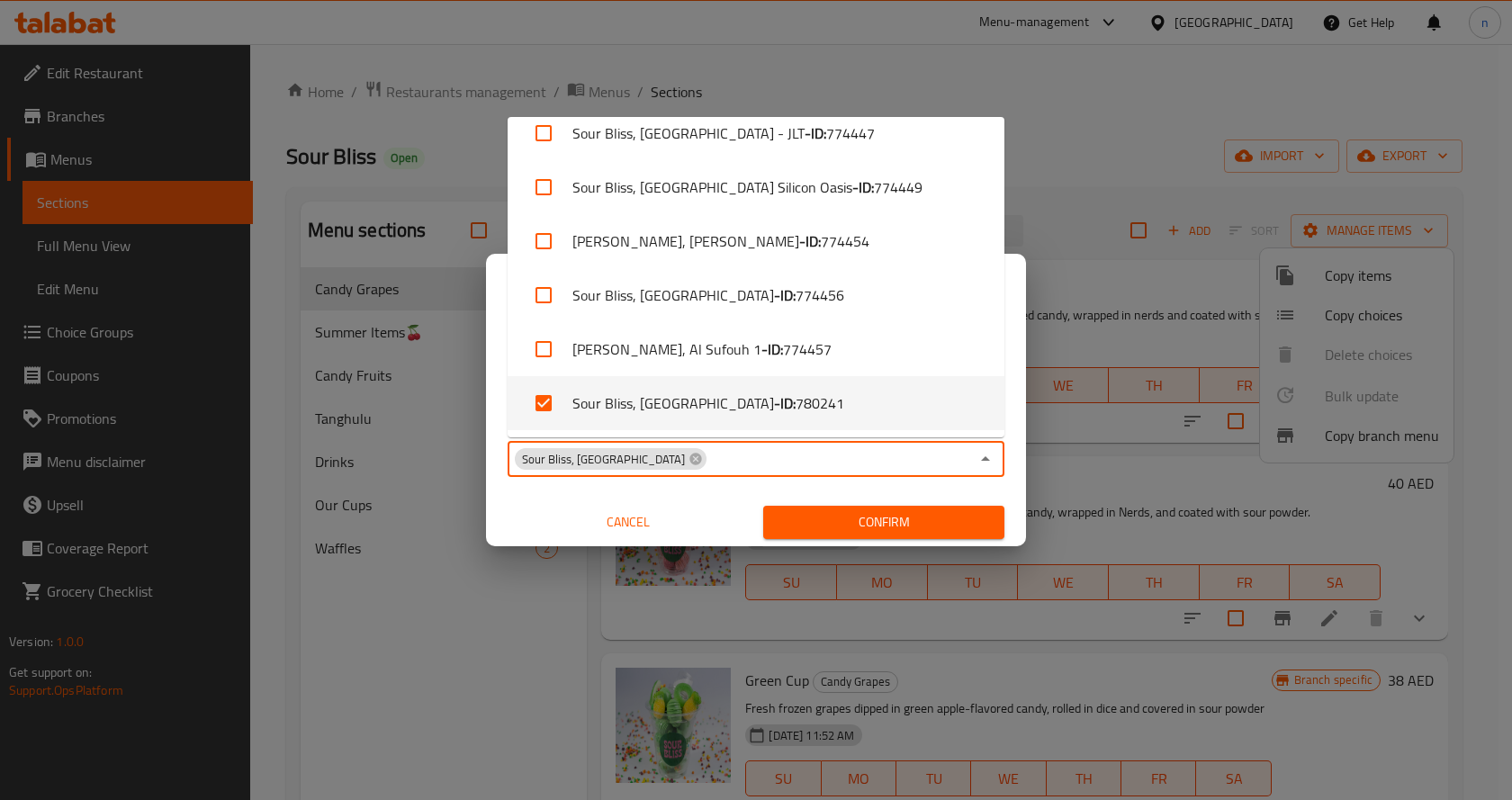
click at [884, 516] on span "Confirm" at bounding box center [884, 523] width 213 height 23
click at [884, 516] on div at bounding box center [756, 400] width 1512 height 800
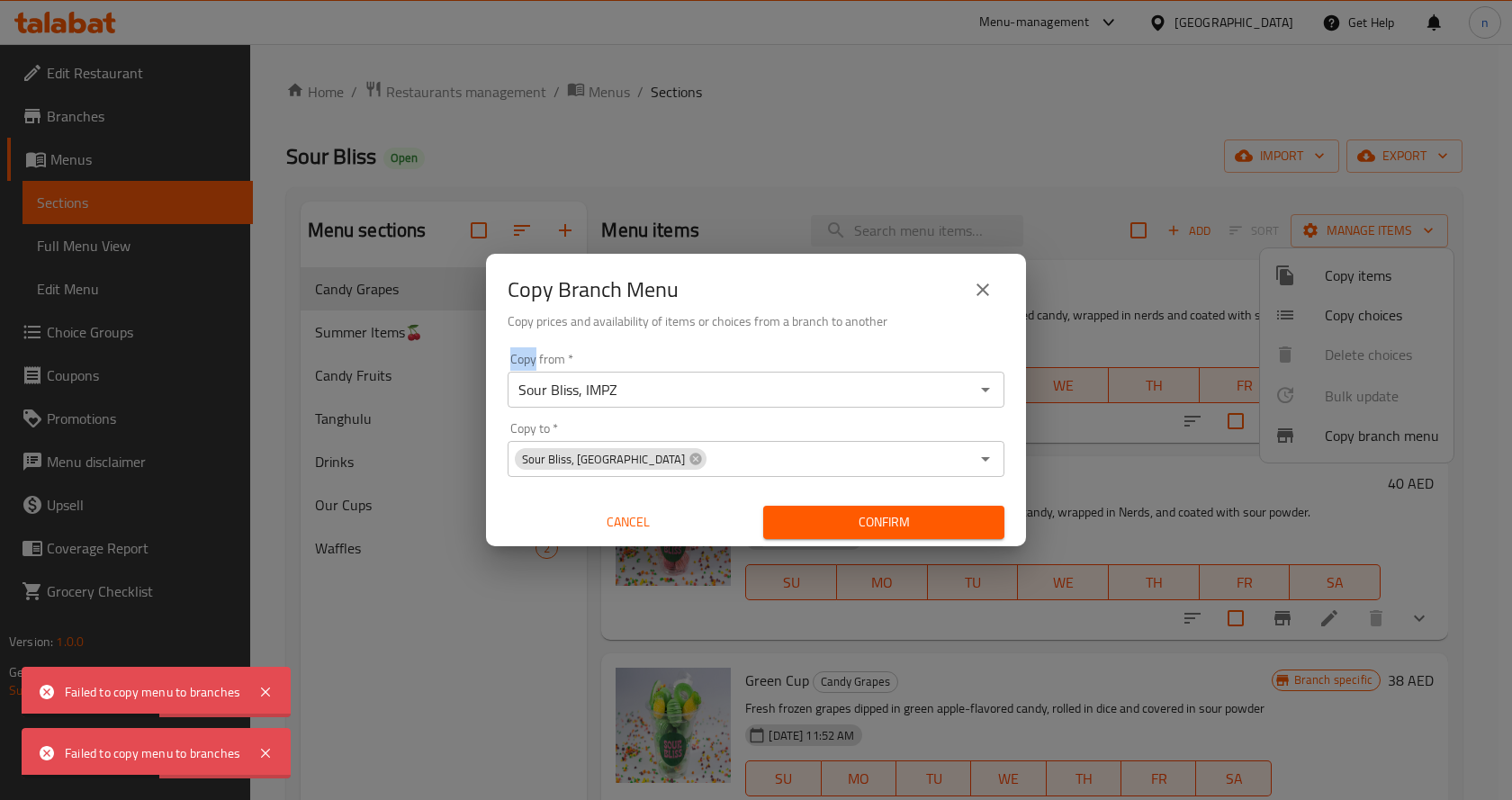
click at [650, 531] on span "Cancel" at bounding box center [627, 523] width 227 height 23
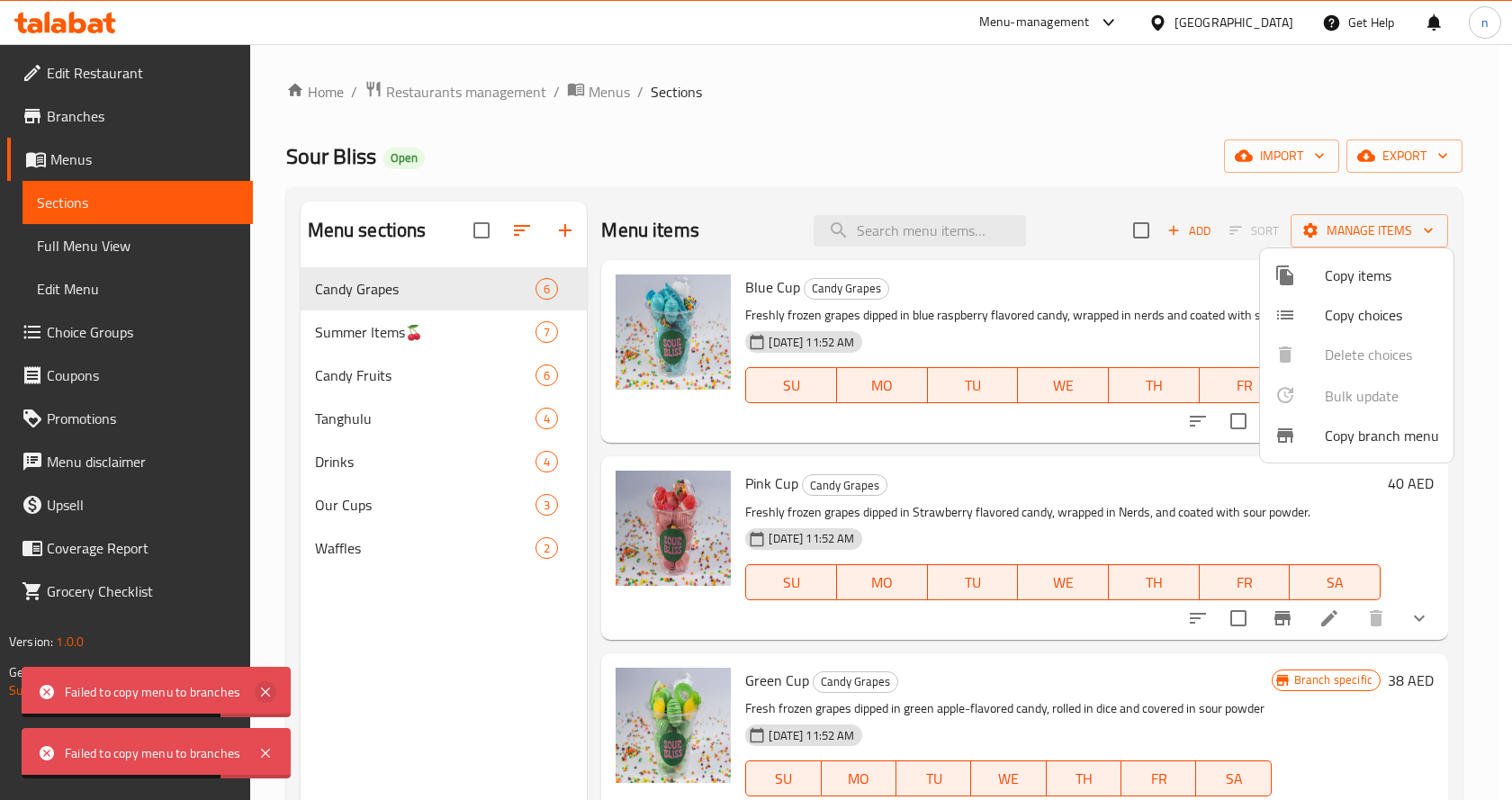
click at [270, 691] on icon at bounding box center [265, 692] width 22 height 22
click at [287, 763] on div "Failed to copy menu to branches" at bounding box center [157, 753] width 270 height 50
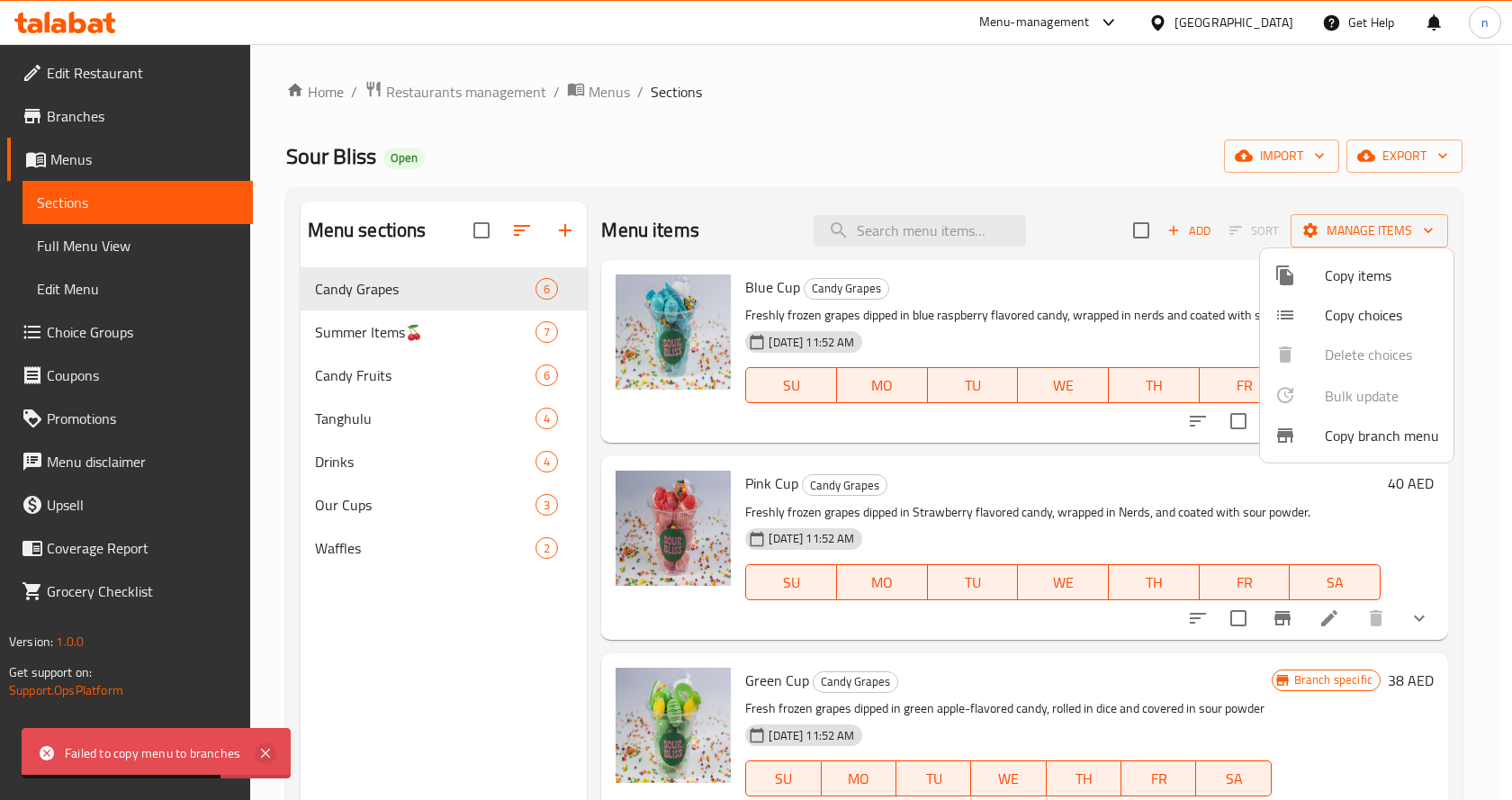
click at [271, 756] on icon at bounding box center [265, 753] width 22 height 22
click at [77, 83] on div at bounding box center [756, 400] width 1512 height 800
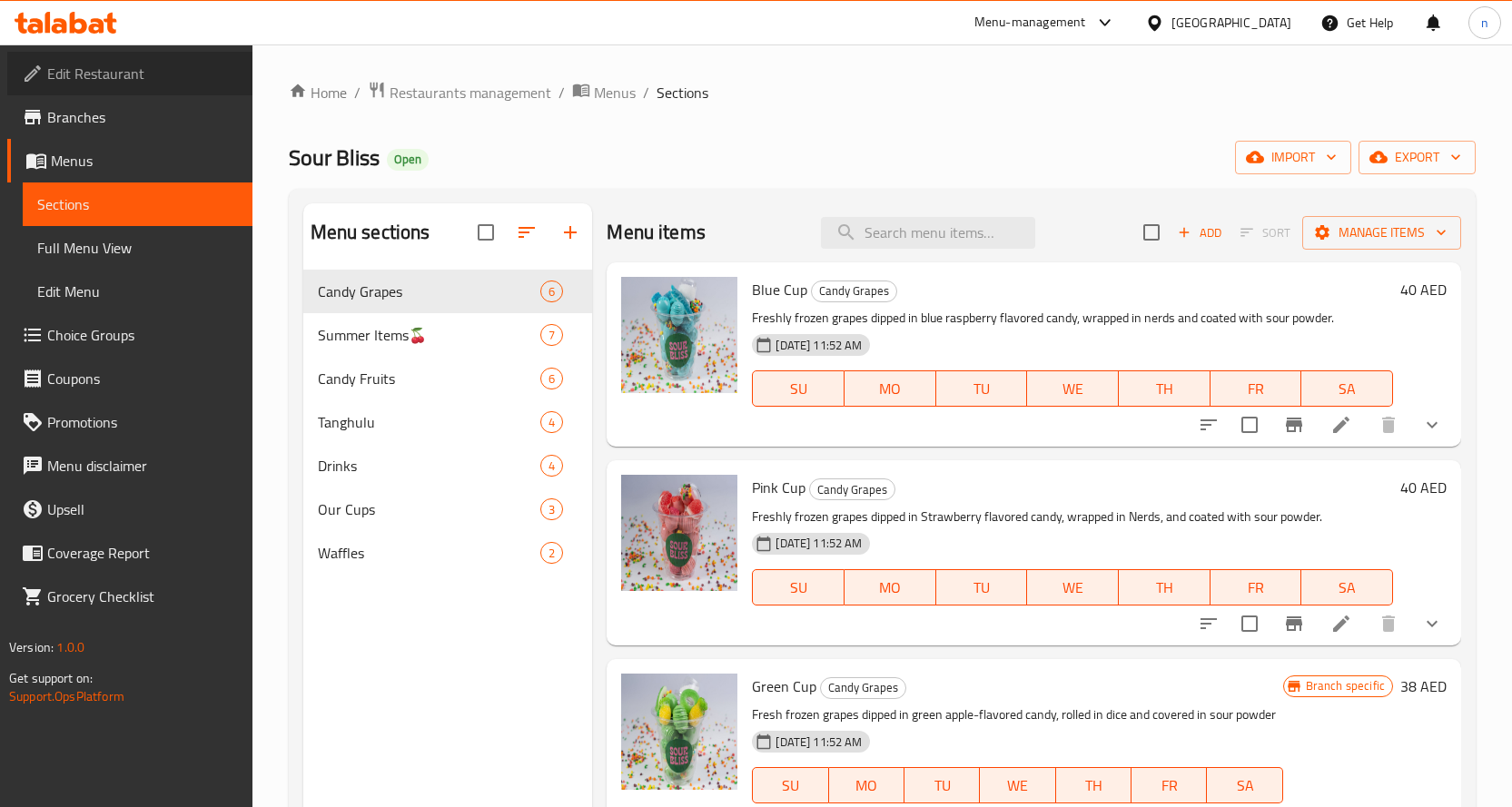
click at [102, 93] on link "Edit Restaurant" at bounding box center [130, 74] width 245 height 44
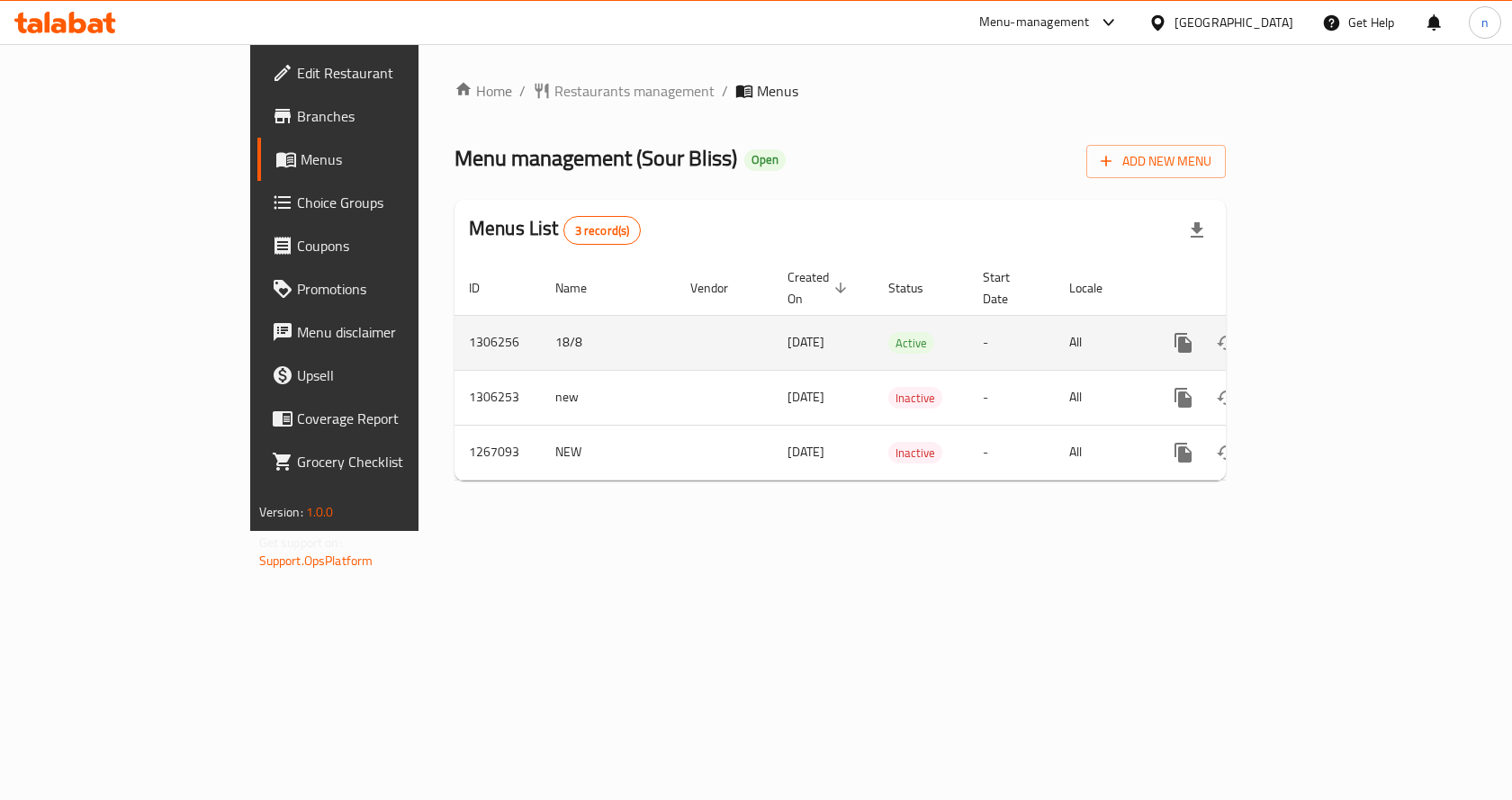
click at [1335, 322] on link "enhanced table" at bounding box center [1314, 344] width 44 height 44
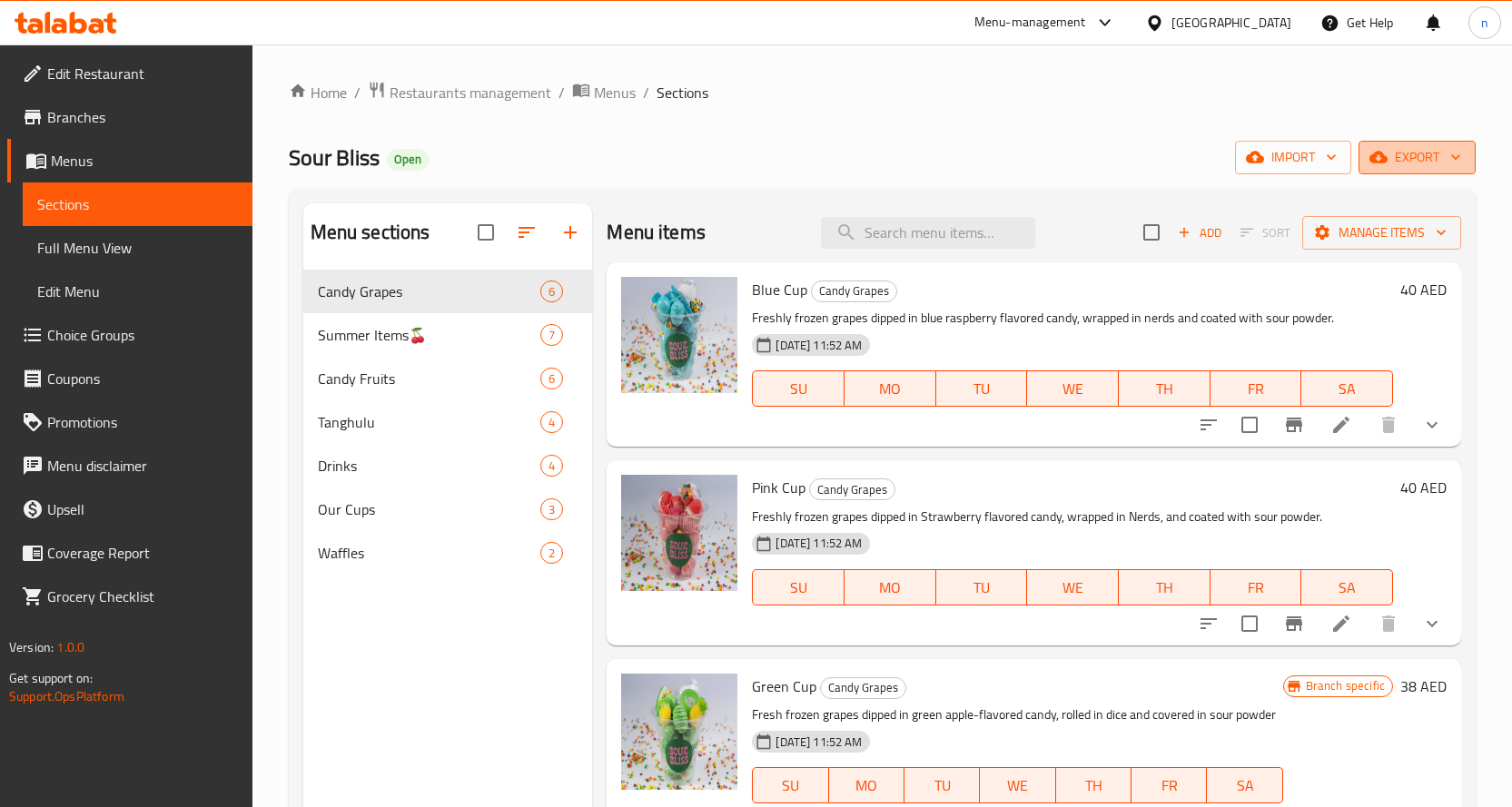
click at [1391, 150] on span "export" at bounding box center [1417, 158] width 88 height 23
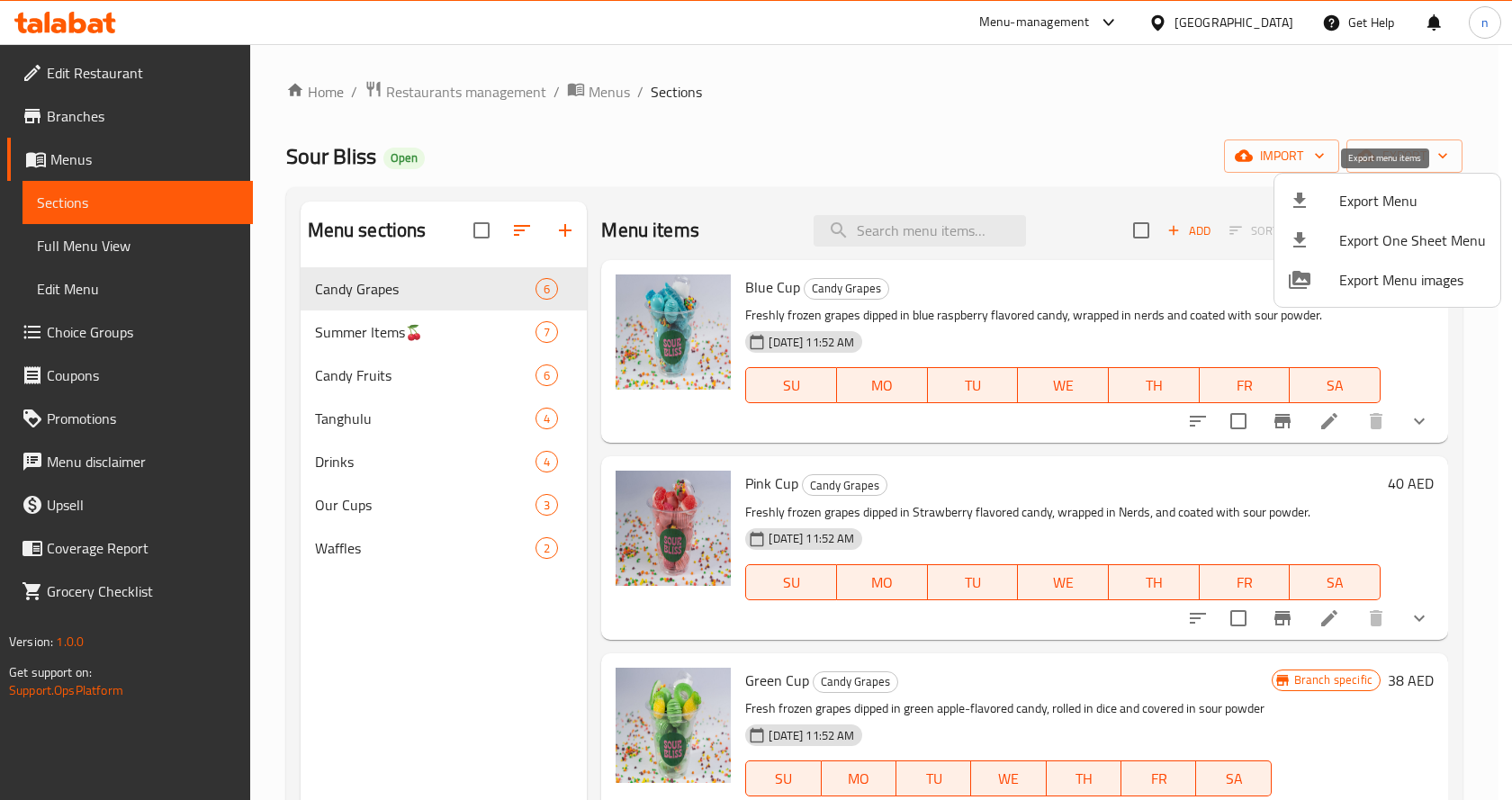
click at [1399, 197] on span "Export Menu" at bounding box center [1412, 200] width 147 height 22
click at [1353, 205] on span "Export Menu" at bounding box center [1412, 200] width 147 height 22
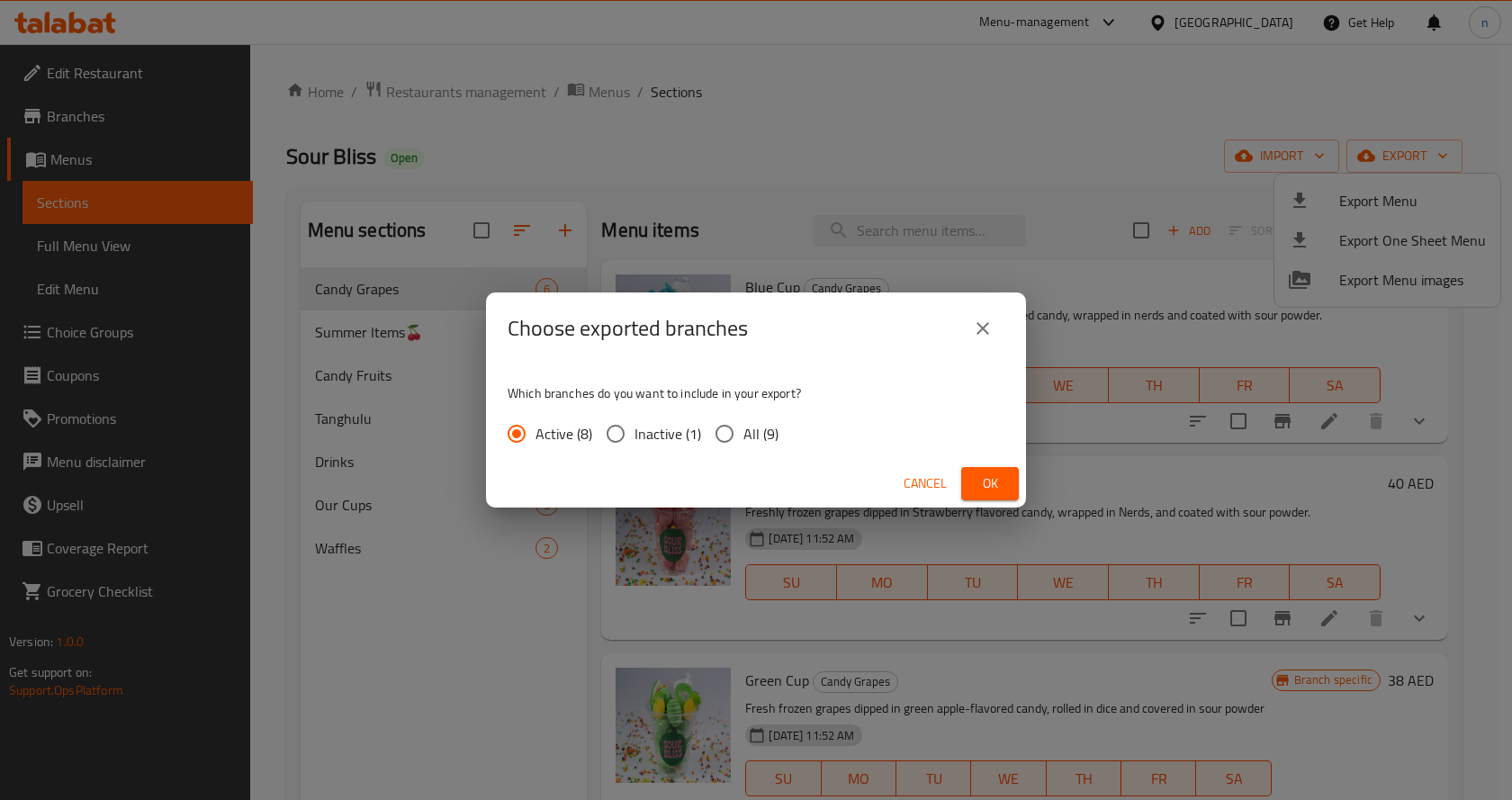
click at [725, 420] on input "All (9)" at bounding box center [725, 434] width 38 height 38
radio input "true"
click at [725, 420] on input "All (9)" at bounding box center [725, 434] width 38 height 38
click at [1009, 479] on button "Ok" at bounding box center [990, 483] width 58 height 33
